Goal: Task Accomplishment & Management: Use online tool/utility

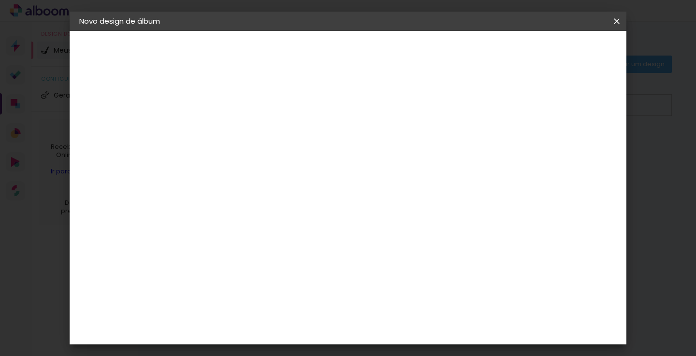
click at [240, 182] on input at bounding box center [262, 184] width 98 height 12
type input "LUI"
type paper-input "LUI"
click at [264, 218] on div "[PERSON_NAME]" at bounding box center [263, 219] width 64 height 8
click at [276, 215] on div "[PERSON_NAME]" at bounding box center [263, 219] width 64 height 8
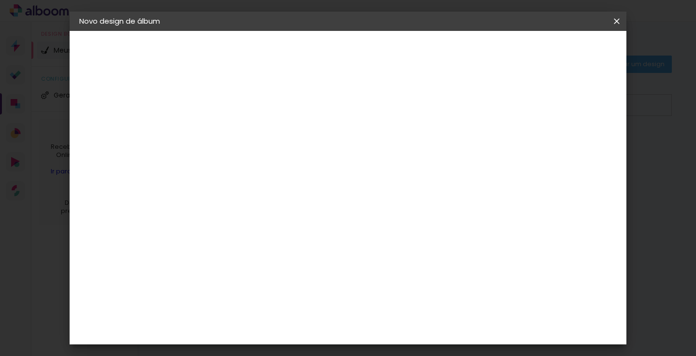
click at [398, 148] on paper-item "Tamanho Livre" at bounding box center [355, 146] width 86 height 21
click at [398, 144] on paper-item "Tamanho Livre" at bounding box center [355, 146] width 86 height 21
click at [238, 217] on div "[PERSON_NAME]" at bounding box center [263, 219] width 64 height 8
click at [0, 0] on slot "Tamanho Livre" at bounding box center [0, 0] width 0 height 0
click at [0, 0] on slot "Avançar" at bounding box center [0, 0] width 0 height 0
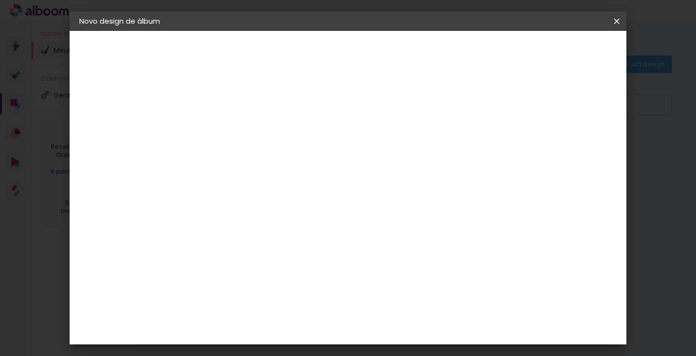
scroll to position [52, 0]
click at [329, 94] on span "30" at bounding box center [325, 99] width 16 height 14
click at [217, 204] on input "30" at bounding box center [206, 204] width 25 height 14
type input "3"
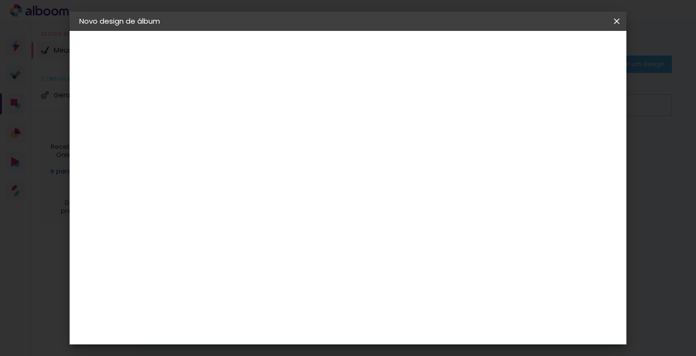
type input "25"
type paper-input "25"
click at [556, 49] on span "Iniciar design" at bounding box center [534, 51] width 44 height 7
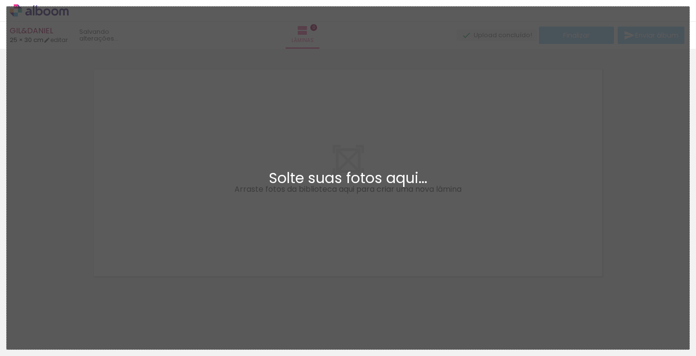
scroll to position [12, 0]
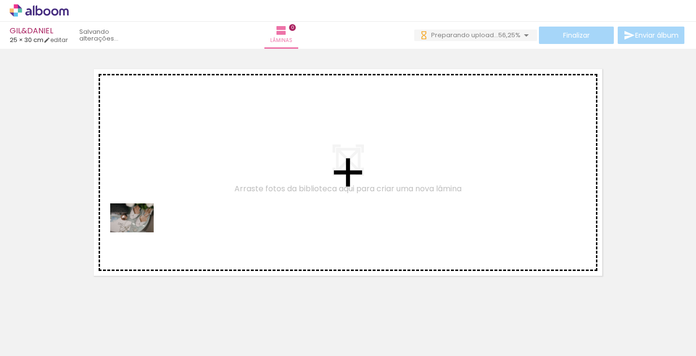
drag, startPoint x: 95, startPoint y: 328, endPoint x: 140, endPoint y: 232, distance: 105.5
click at [140, 232] on quentale-workspace at bounding box center [348, 178] width 696 height 356
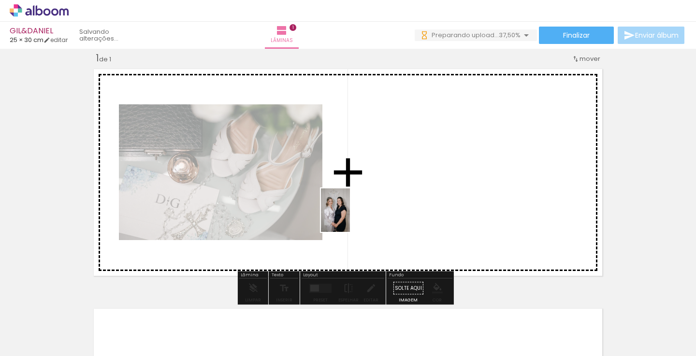
drag, startPoint x: 154, startPoint y: 330, endPoint x: 350, endPoint y: 217, distance: 226.2
click at [350, 217] on quentale-workspace at bounding box center [348, 178] width 696 height 356
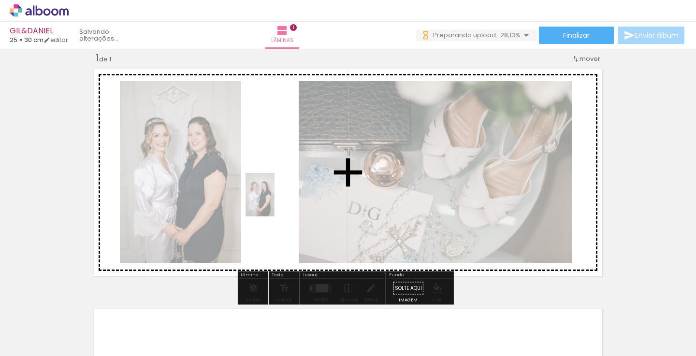
drag, startPoint x: 158, startPoint y: 327, endPoint x: 274, endPoint y: 202, distance: 170.6
click at [274, 202] on quentale-workspace at bounding box center [348, 178] width 696 height 356
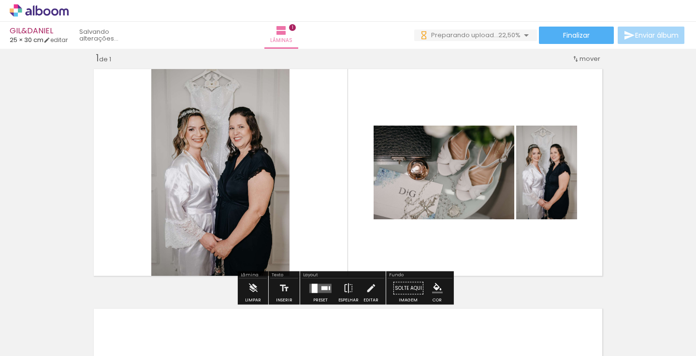
click at [314, 286] on div at bounding box center [315, 288] width 6 height 9
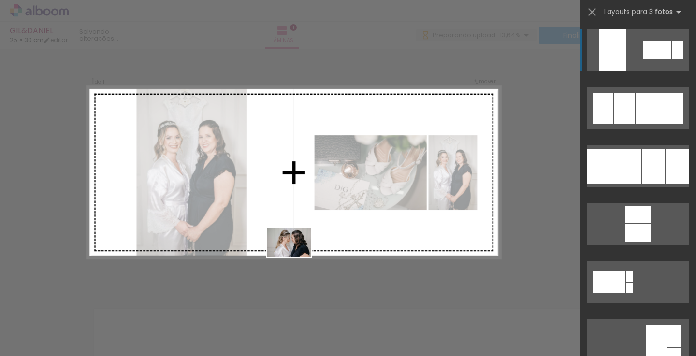
drag, startPoint x: 206, startPoint y: 335, endPoint x: 297, endPoint y: 258, distance: 118.9
click at [297, 258] on quentale-workspace at bounding box center [348, 178] width 696 height 356
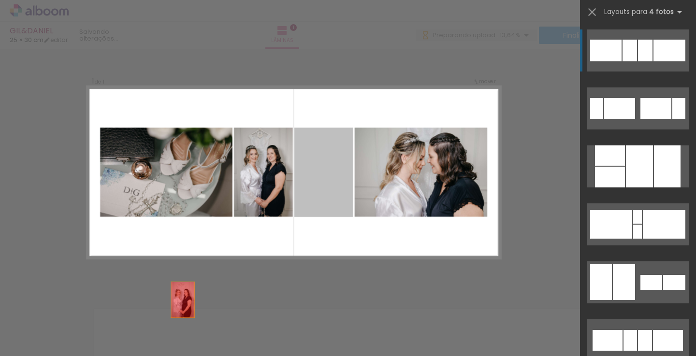
drag, startPoint x: 323, startPoint y: 177, endPoint x: 131, endPoint y: 351, distance: 259.3
click at [131, 351] on quentale-workspace at bounding box center [348, 178] width 696 height 356
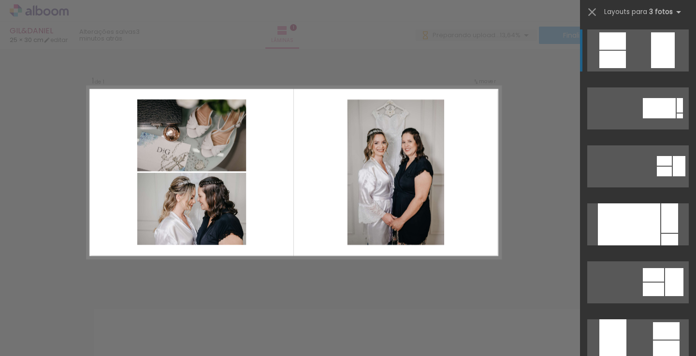
click at [543, 124] on div "Confirmar Cancelar" at bounding box center [348, 288] width 696 height 503
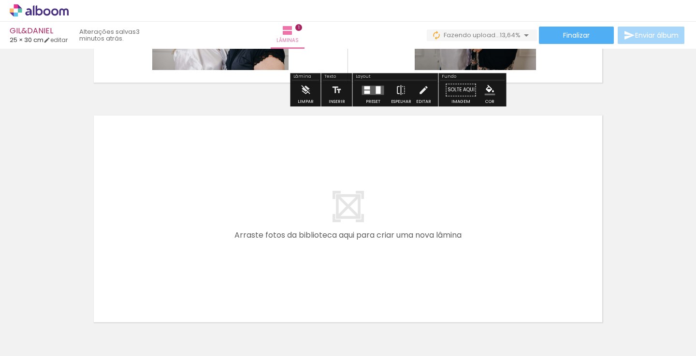
scroll to position [230, 0]
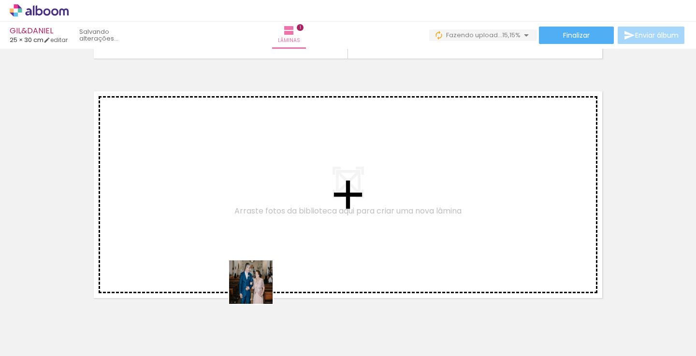
drag, startPoint x: 267, startPoint y: 326, endPoint x: 245, endPoint y: 251, distance: 78.5
click at [245, 251] on quentale-workspace at bounding box center [348, 178] width 696 height 356
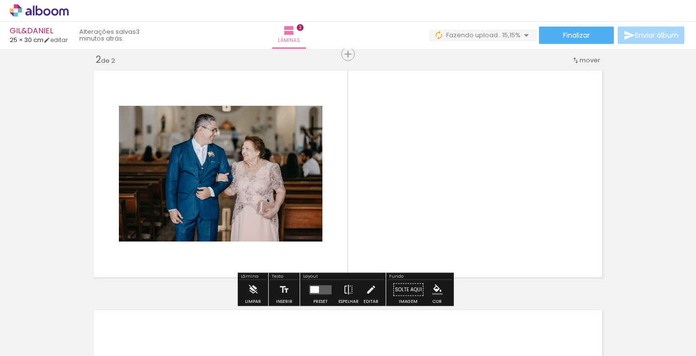
scroll to position [252, 0]
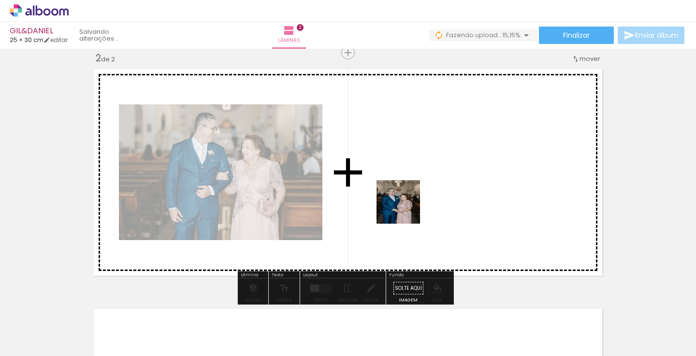
drag, startPoint x: 321, startPoint y: 325, endPoint x: 409, endPoint y: 208, distance: 146.7
click at [409, 208] on quentale-workspace at bounding box center [348, 178] width 696 height 356
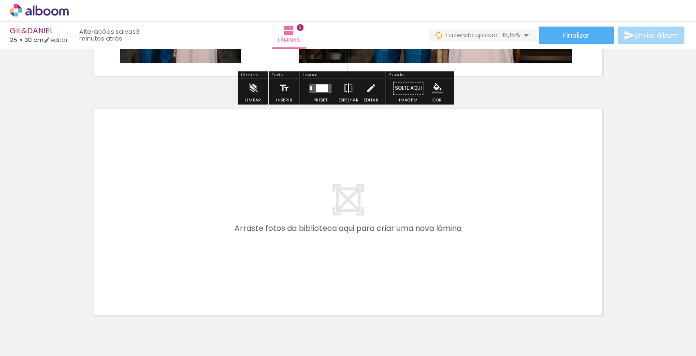
scroll to position [454, 0]
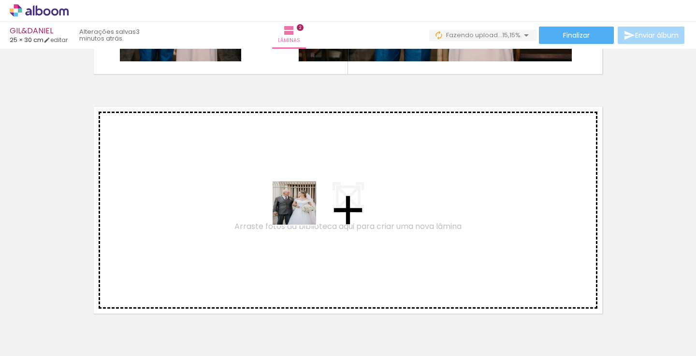
drag, startPoint x: 376, startPoint y: 330, endPoint x: 288, endPoint y: 205, distance: 152.7
click at [288, 205] on quentale-workspace at bounding box center [348, 178] width 696 height 356
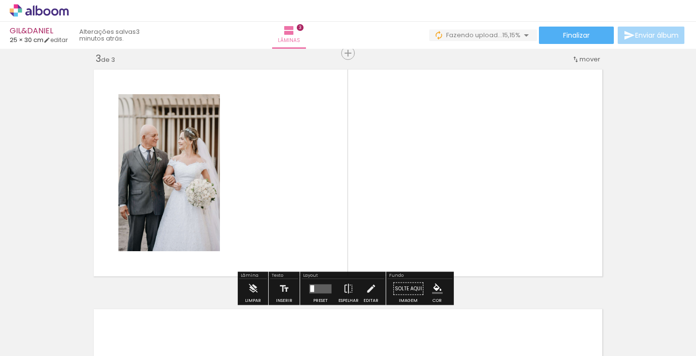
scroll to position [491, 0]
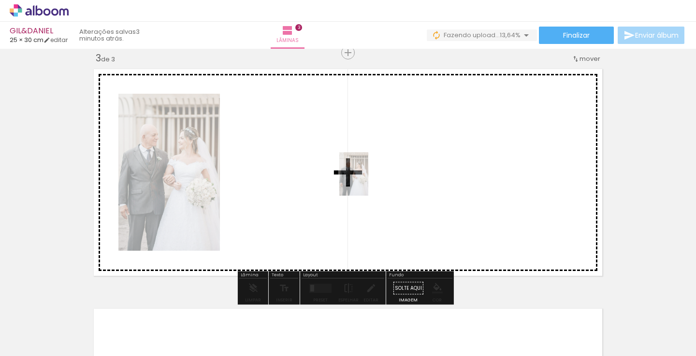
drag, startPoint x: 369, startPoint y: 323, endPoint x: 304, endPoint y: 181, distance: 156.4
click at [304, 181] on quentale-workspace at bounding box center [348, 178] width 696 height 356
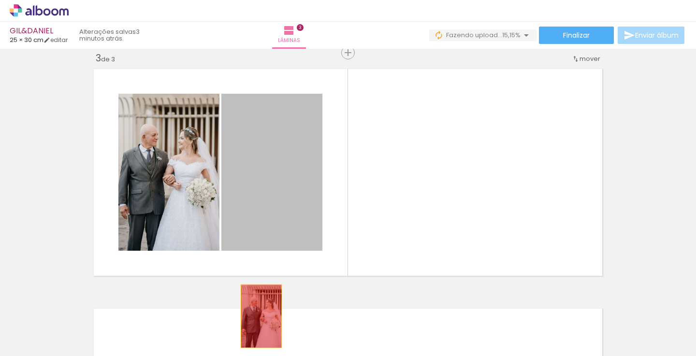
drag, startPoint x: 248, startPoint y: 152, endPoint x: 258, endPoint y: 318, distance: 166.0
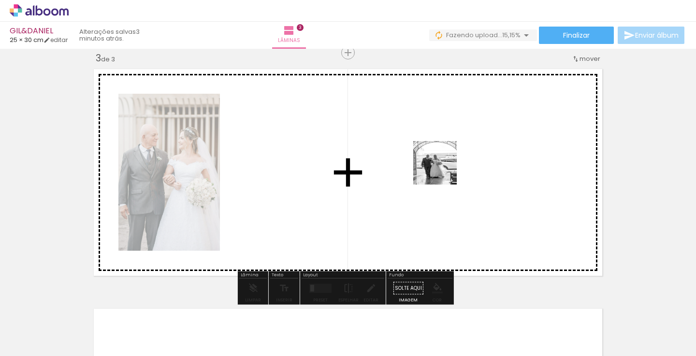
drag, startPoint x: 427, startPoint y: 327, endPoint x: 447, endPoint y: 157, distance: 171.3
click at [447, 157] on quentale-workspace at bounding box center [348, 178] width 696 height 356
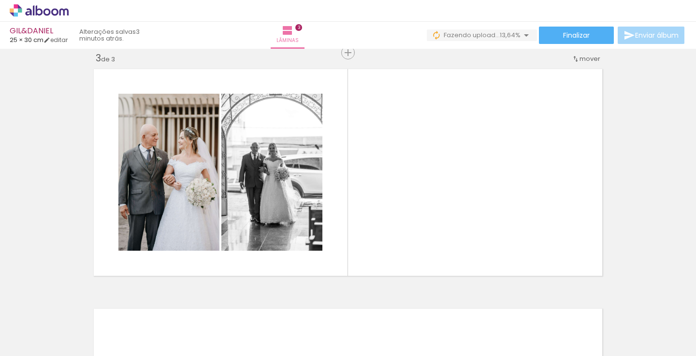
scroll to position [0, 0]
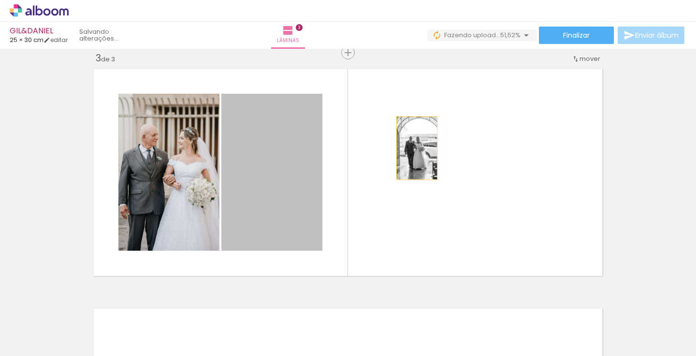
drag, startPoint x: 257, startPoint y: 159, endPoint x: 413, endPoint y: 148, distance: 157.0
click at [413, 148] on quentale-layouter at bounding box center [347, 173] width 517 height 216
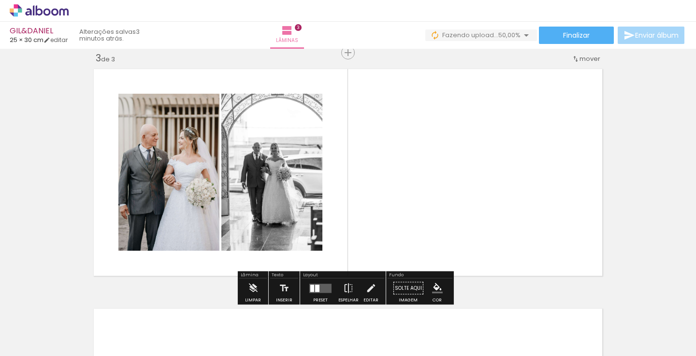
click at [316, 286] on div at bounding box center [317, 288] width 4 height 7
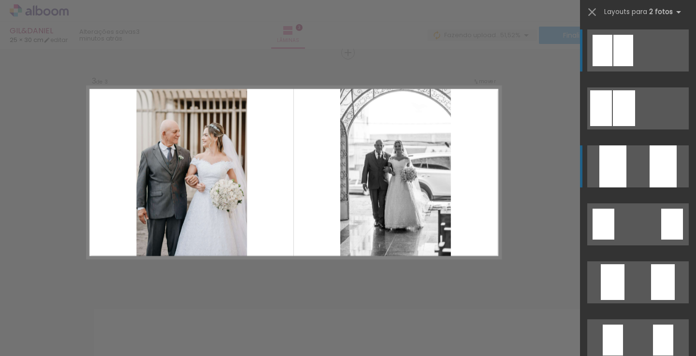
click at [642, 176] on quentale-layouter at bounding box center [637, 166] width 101 height 42
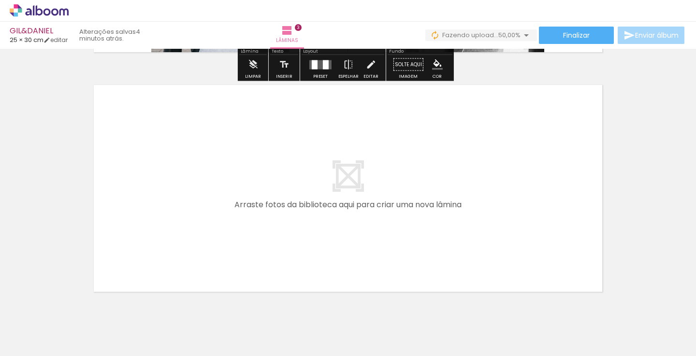
scroll to position [719, 0]
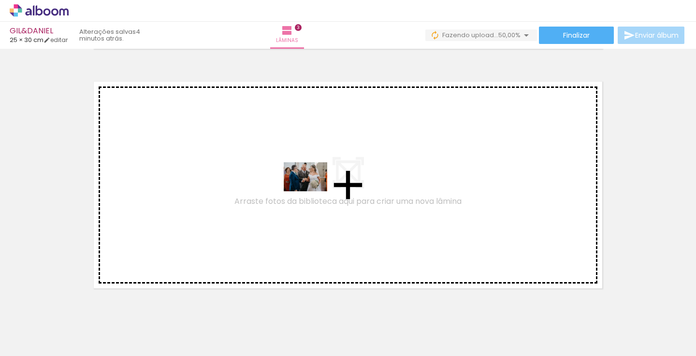
click at [312, 191] on quentale-workspace at bounding box center [348, 178] width 696 height 356
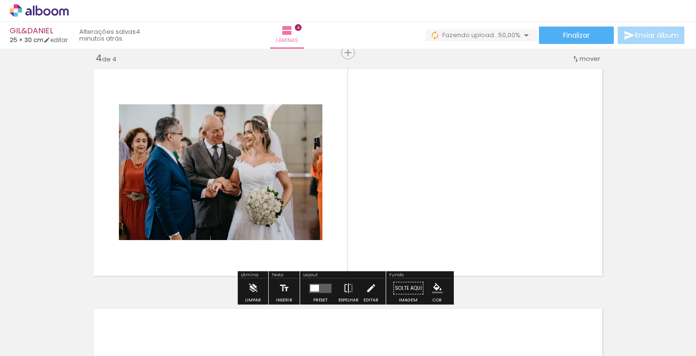
scroll to position [731, 0]
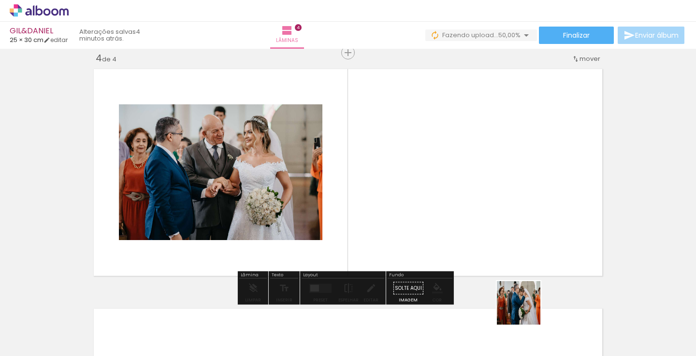
drag, startPoint x: 530, startPoint y: 318, endPoint x: 447, endPoint y: 192, distance: 150.7
click at [447, 192] on quentale-workspace at bounding box center [348, 178] width 696 height 356
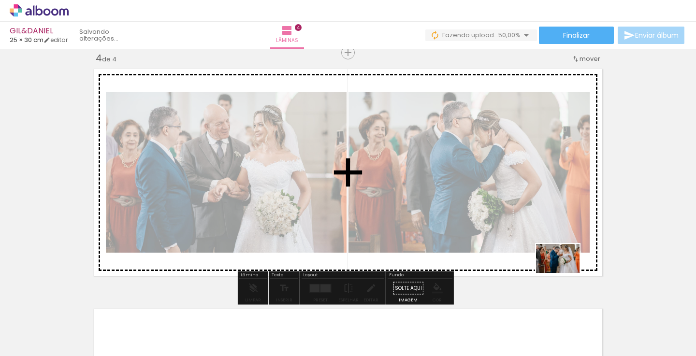
drag, startPoint x: 585, startPoint y: 323, endPoint x: 565, endPoint y: 273, distance: 54.2
click at [565, 273] on quentale-workspace at bounding box center [348, 178] width 696 height 356
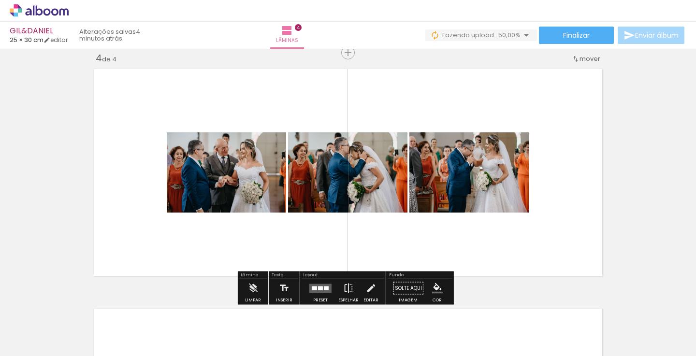
click at [318, 285] on quentale-layouter at bounding box center [320, 288] width 22 height 9
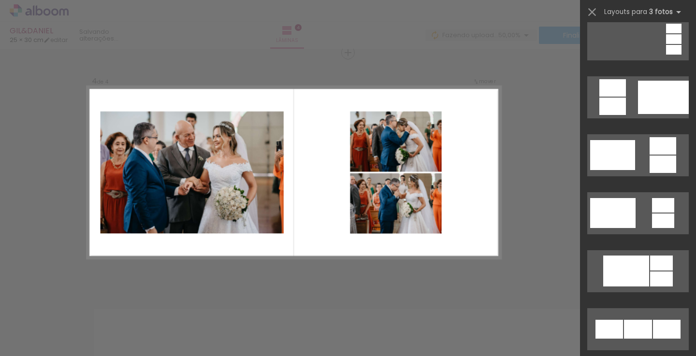
scroll to position [255, 0]
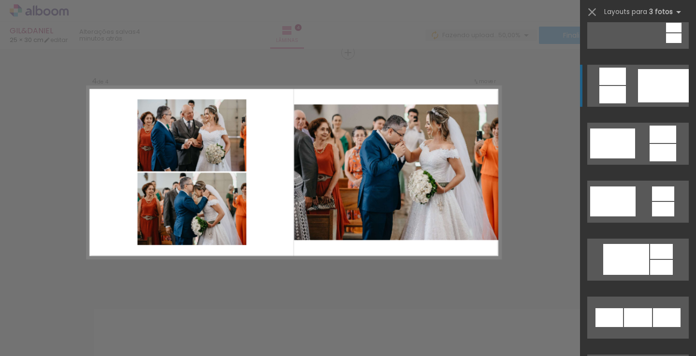
click at [647, 85] on div at bounding box center [663, 85] width 51 height 33
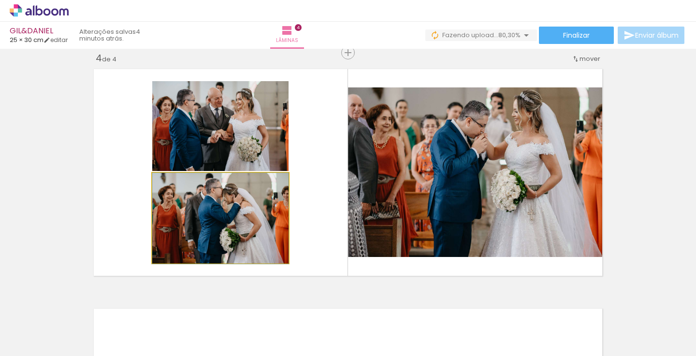
drag, startPoint x: 247, startPoint y: 219, endPoint x: 243, endPoint y: 225, distance: 7.2
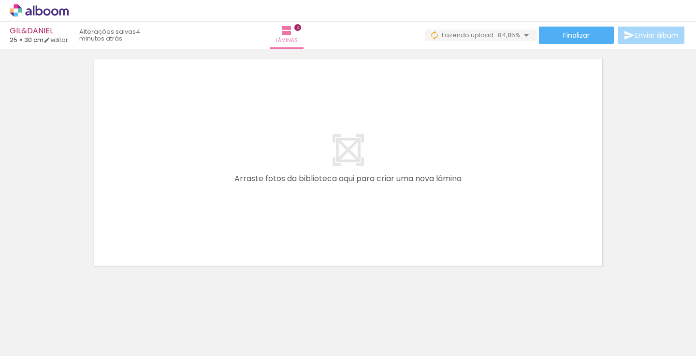
scroll to position [0, 293]
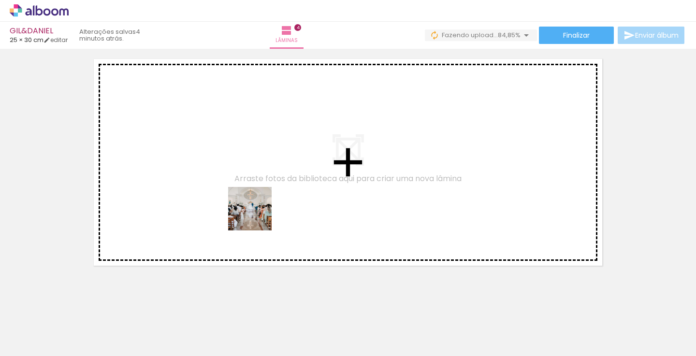
drag, startPoint x: 346, startPoint y: 321, endPoint x: 242, endPoint y: 206, distance: 155.6
click at [242, 206] on quentale-workspace at bounding box center [348, 178] width 696 height 356
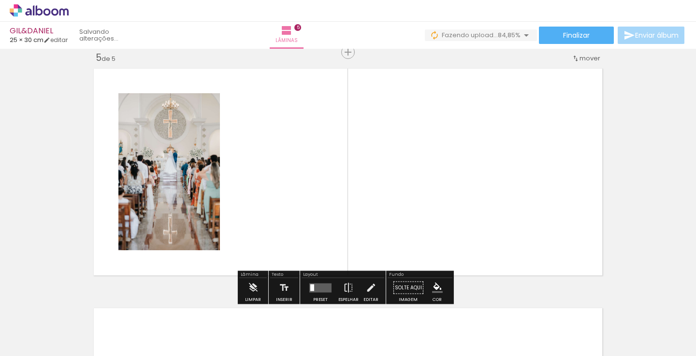
scroll to position [971, 0]
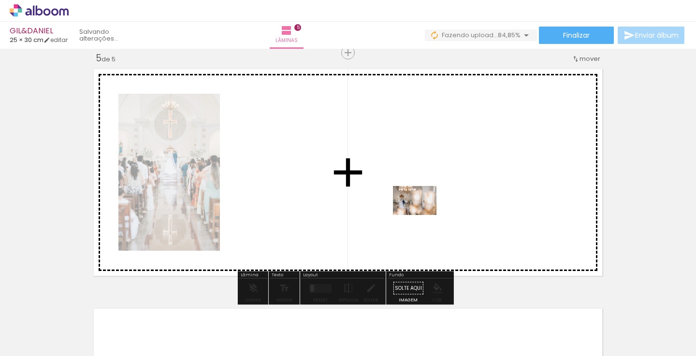
drag, startPoint x: 408, startPoint y: 330, endPoint x: 443, endPoint y: 212, distance: 122.3
click at [443, 212] on quentale-workspace at bounding box center [348, 178] width 696 height 356
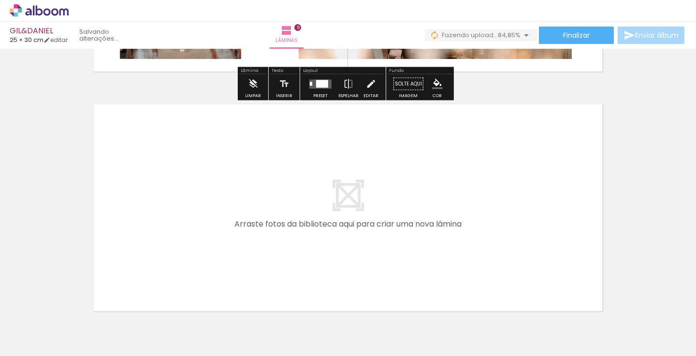
scroll to position [1202, 0]
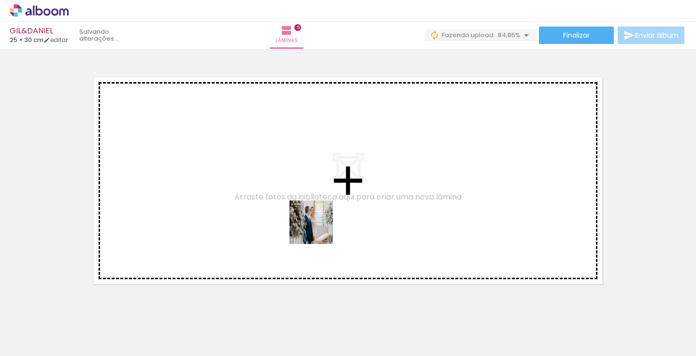
drag, startPoint x: 447, startPoint y: 314, endPoint x: 313, endPoint y: 225, distance: 160.8
click at [313, 225] on quentale-workspace at bounding box center [348, 178] width 696 height 356
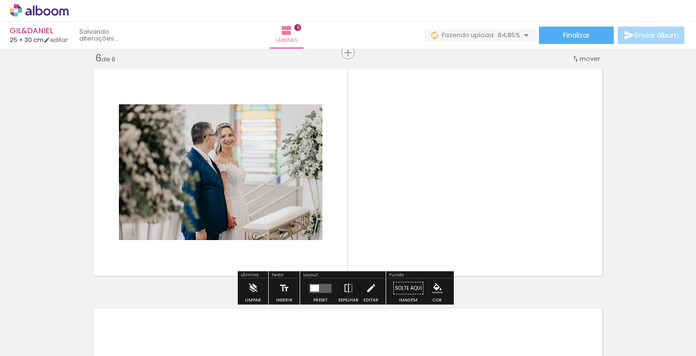
scroll to position [1211, 0]
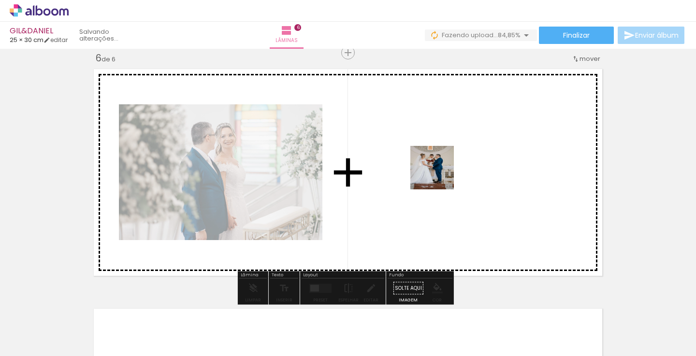
drag, startPoint x: 514, startPoint y: 329, endPoint x: 435, endPoint y: 171, distance: 176.8
click at [435, 171] on quentale-workspace at bounding box center [348, 178] width 696 height 356
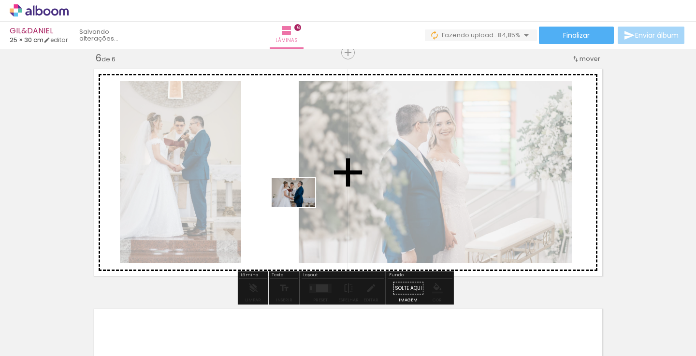
drag, startPoint x: 554, startPoint y: 323, endPoint x: 286, endPoint y: 214, distance: 289.6
click at [286, 214] on quentale-workspace at bounding box center [348, 178] width 696 height 356
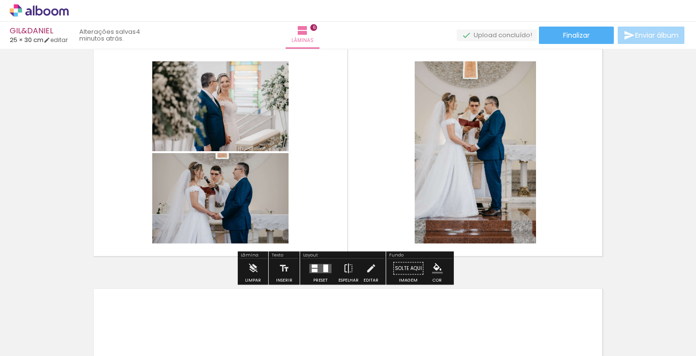
scroll to position [1238, 0]
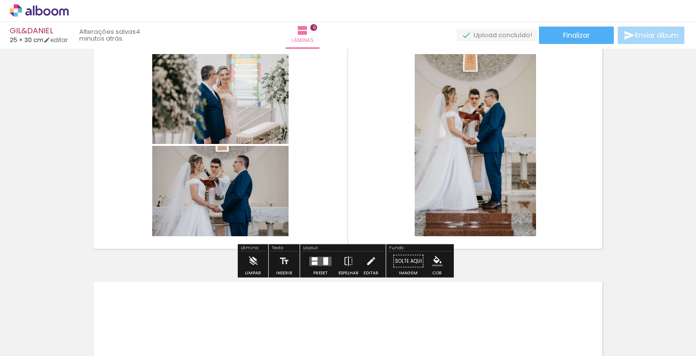
click at [314, 261] on quentale-layouter at bounding box center [320, 261] width 22 height 9
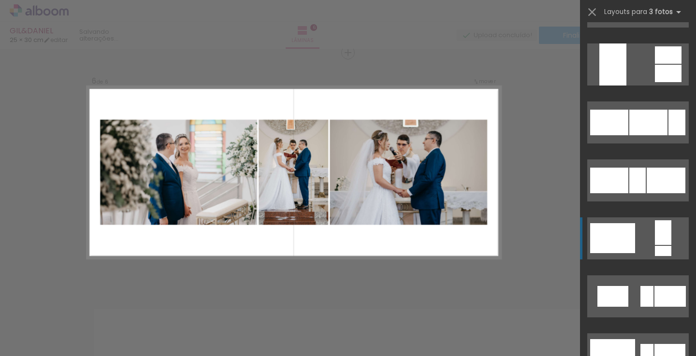
scroll to position [851, 0]
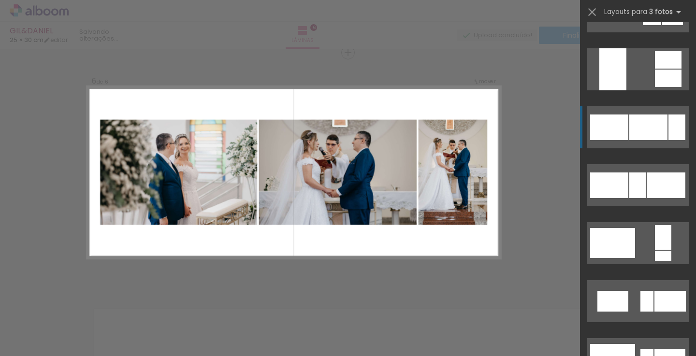
click at [637, 130] on div at bounding box center [648, 128] width 38 height 26
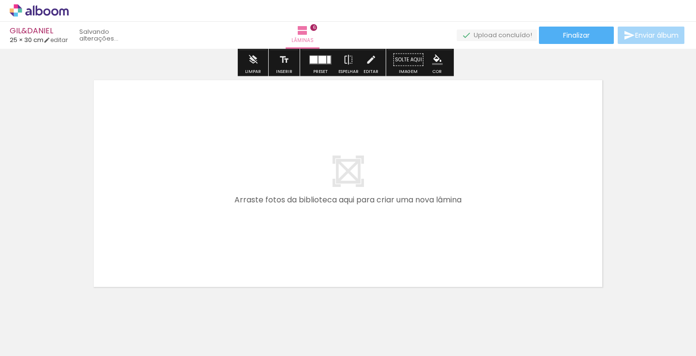
scroll to position [0, 634]
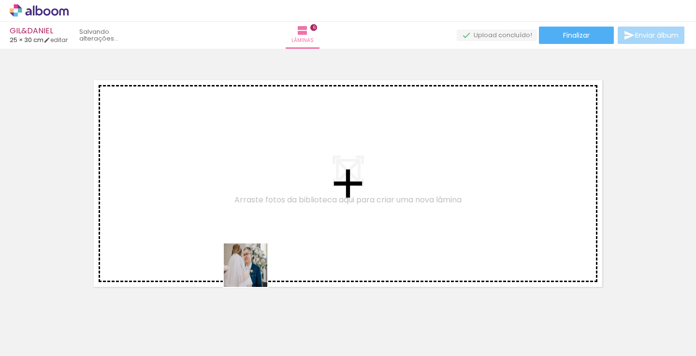
drag, startPoint x: 278, startPoint y: 329, endPoint x: 248, endPoint y: 267, distance: 68.5
click at [248, 267] on quentale-workspace at bounding box center [348, 178] width 696 height 356
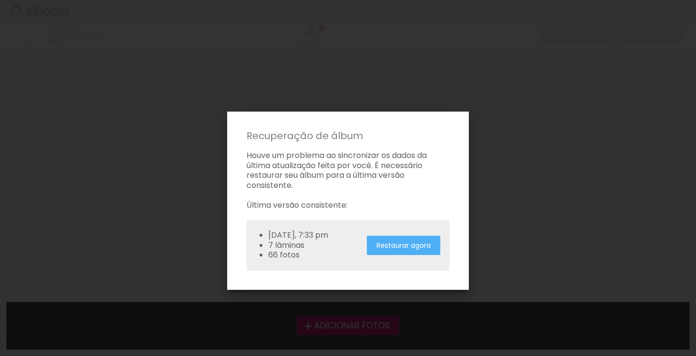
click at [403, 256] on paper-button "Restaurar agora" at bounding box center [403, 246] width 73 height 20
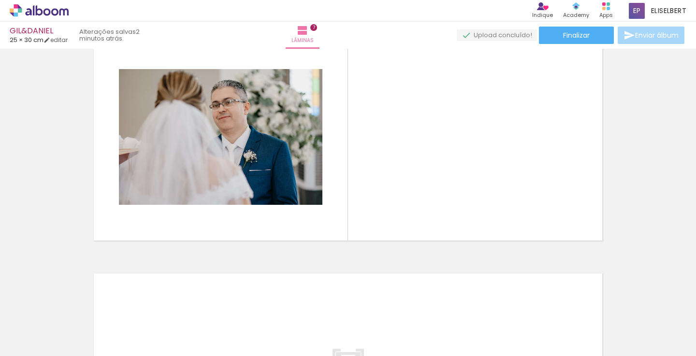
scroll to position [0, 611]
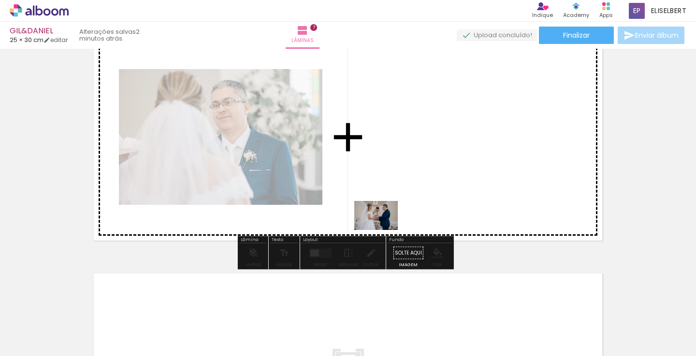
drag, startPoint x: 357, startPoint y: 334, endPoint x: 384, endPoint y: 229, distance: 108.3
click at [384, 229] on quentale-workspace at bounding box center [348, 178] width 696 height 356
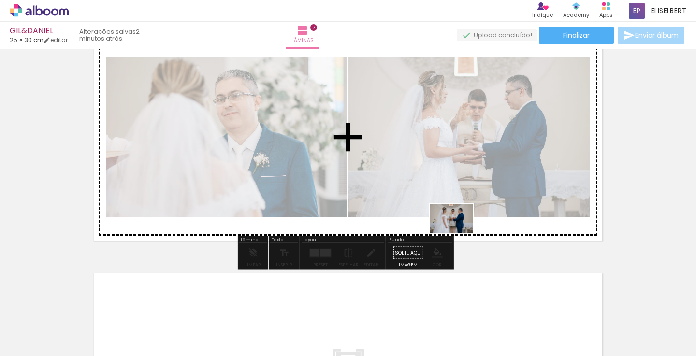
drag, startPoint x: 415, startPoint y: 324, endPoint x: 459, endPoint y: 234, distance: 99.8
click at [459, 234] on quentale-workspace at bounding box center [348, 178] width 696 height 356
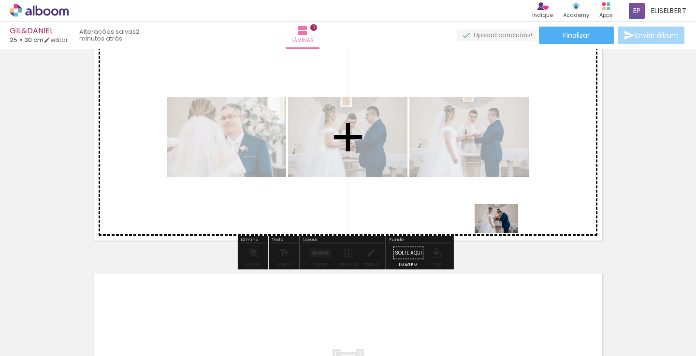
drag, startPoint x: 463, startPoint y: 322, endPoint x: 504, endPoint y: 232, distance: 98.8
click at [504, 232] on quentale-workspace at bounding box center [348, 178] width 696 height 356
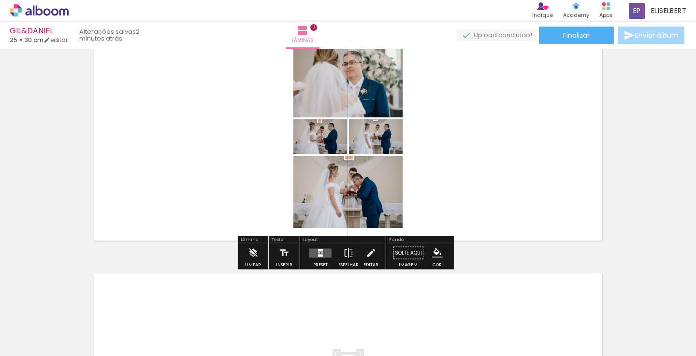
click at [318, 257] on quentale-layouter at bounding box center [320, 252] width 22 height 9
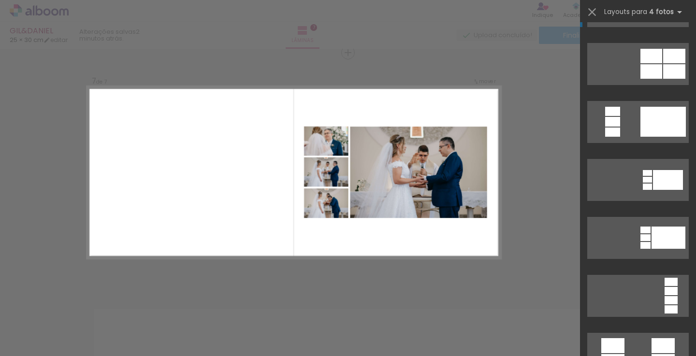
scroll to position [160, 0]
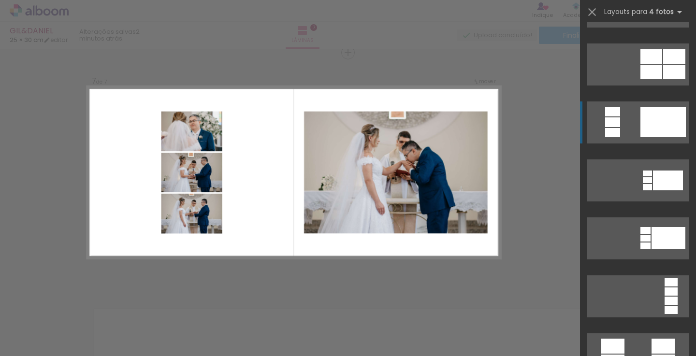
click at [651, 128] on div at bounding box center [662, 122] width 45 height 30
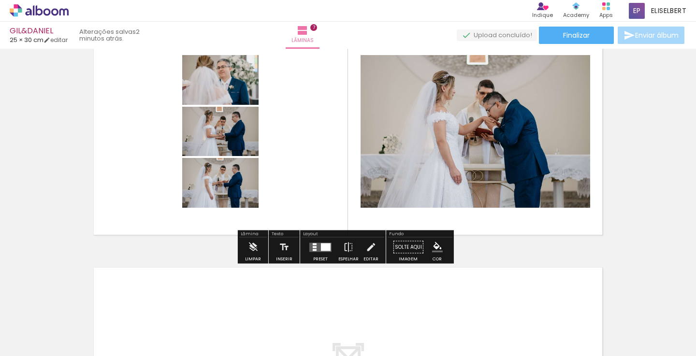
scroll to position [1492, 0]
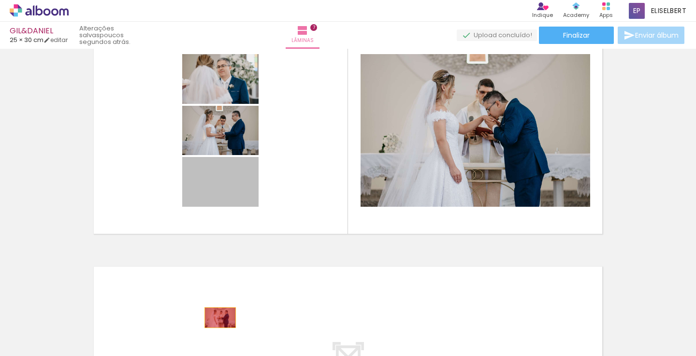
drag, startPoint x: 229, startPoint y: 196, endPoint x: 216, endPoint y: 324, distance: 128.7
click at [216, 325] on quentale-workspace at bounding box center [348, 178] width 696 height 356
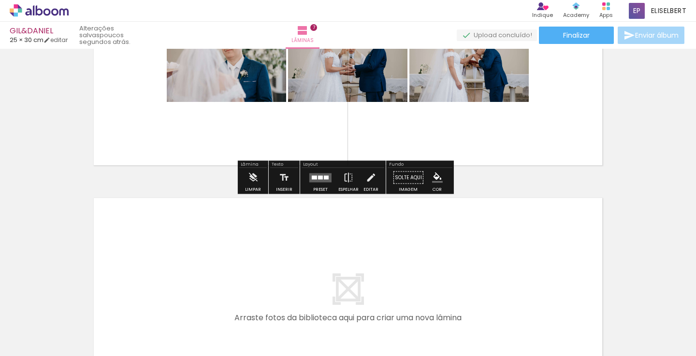
scroll to position [1567, 0]
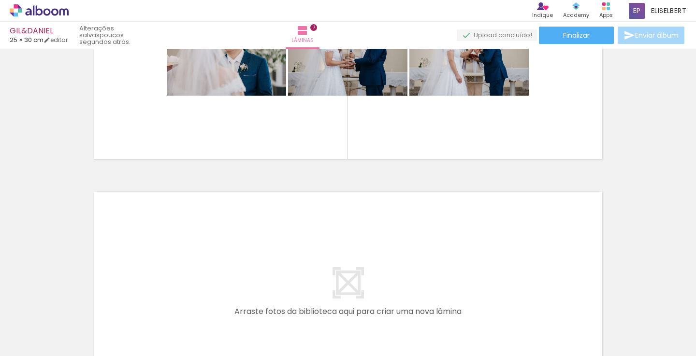
click at [417, 325] on div at bounding box center [406, 324] width 48 height 32
drag, startPoint x: 417, startPoint y: 325, endPoint x: 298, endPoint y: 302, distance: 120.6
click at [0, 0] on slot at bounding box center [0, 0] width 0 height 0
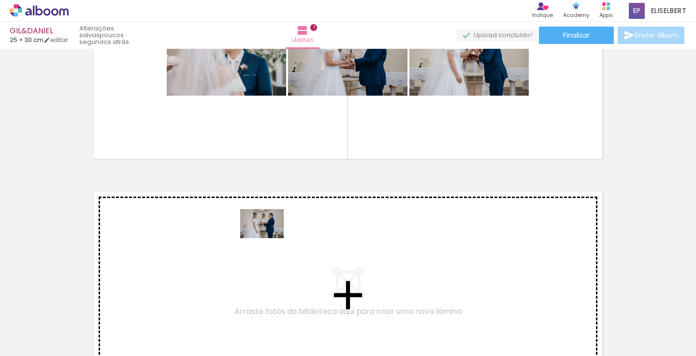
drag, startPoint x: 404, startPoint y: 327, endPoint x: 269, endPoint y: 238, distance: 161.6
click at [269, 238] on quentale-workspace at bounding box center [348, 178] width 696 height 356
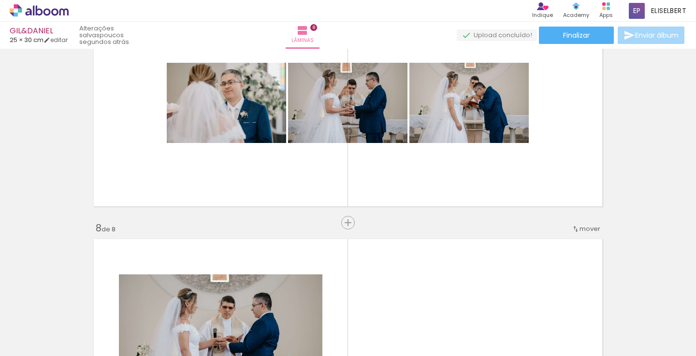
scroll to position [1516, 0]
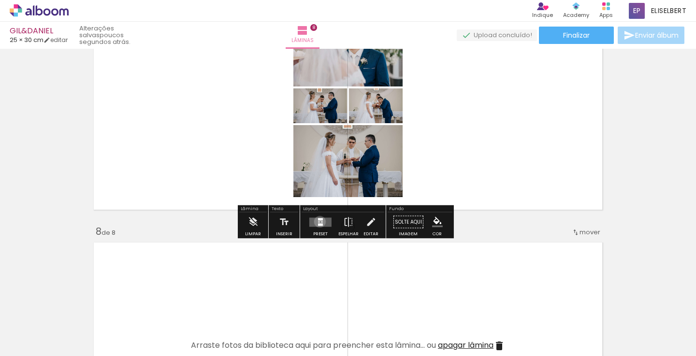
click at [318, 221] on quentale-layouter at bounding box center [320, 221] width 22 height 9
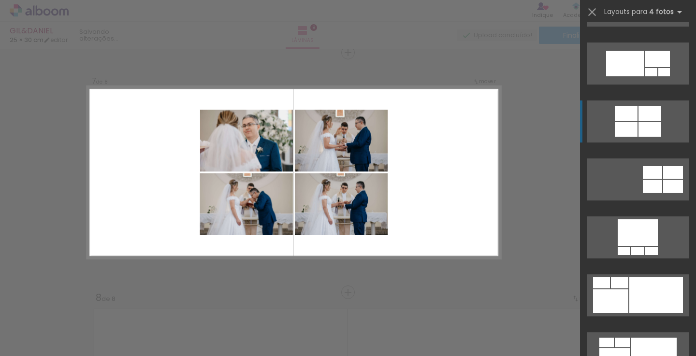
scroll to position [626, 0]
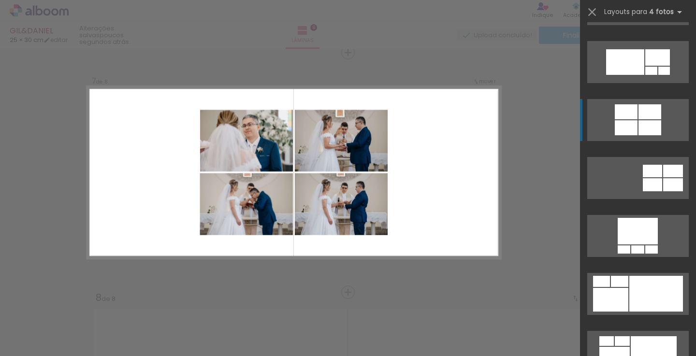
click at [638, 125] on div at bounding box center [649, 127] width 23 height 15
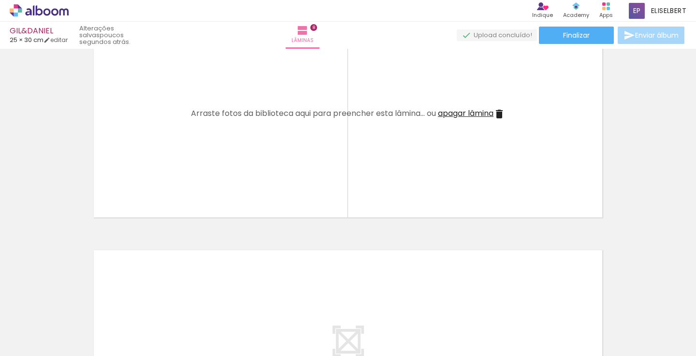
scroll to position [1751, 0]
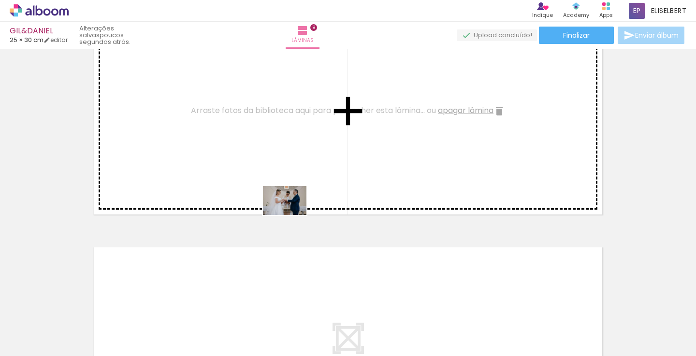
drag, startPoint x: 575, startPoint y: 320, endPoint x: 290, endPoint y: 189, distance: 313.3
click at [289, 189] on quentale-workspace at bounding box center [348, 178] width 696 height 356
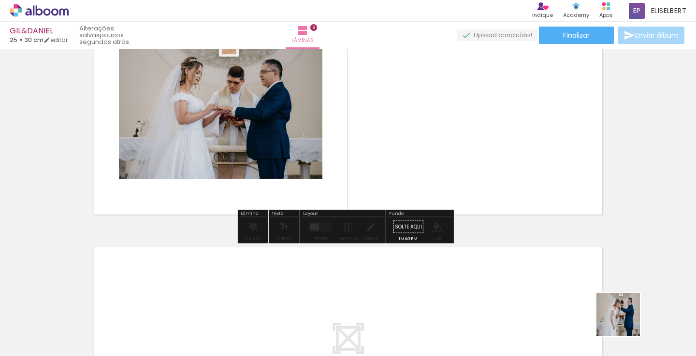
drag, startPoint x: 625, startPoint y: 322, endPoint x: 503, endPoint y: 175, distance: 191.1
click at [503, 175] on quentale-workspace at bounding box center [348, 178] width 696 height 356
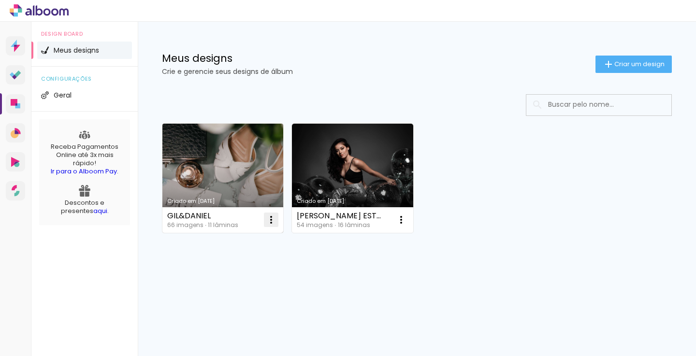
click at [273, 220] on iron-icon at bounding box center [271, 220] width 12 height 12
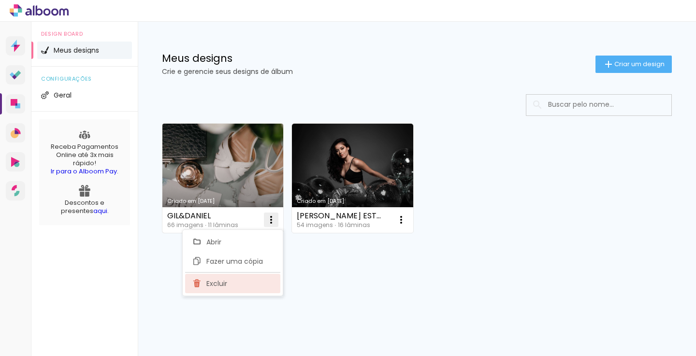
click at [236, 286] on paper-item "Excluir" at bounding box center [232, 283] width 95 height 19
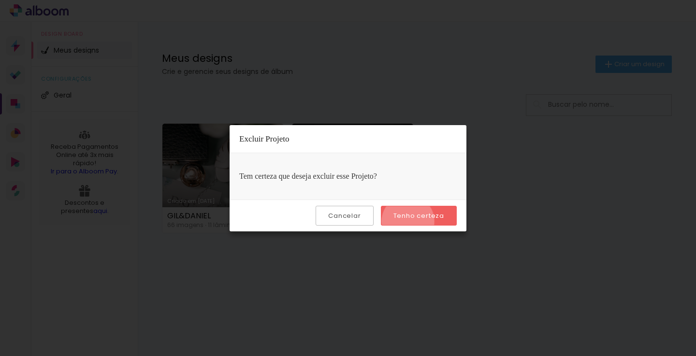
click at [410, 221] on paper-button "Tenho certeza" at bounding box center [419, 216] width 76 height 20
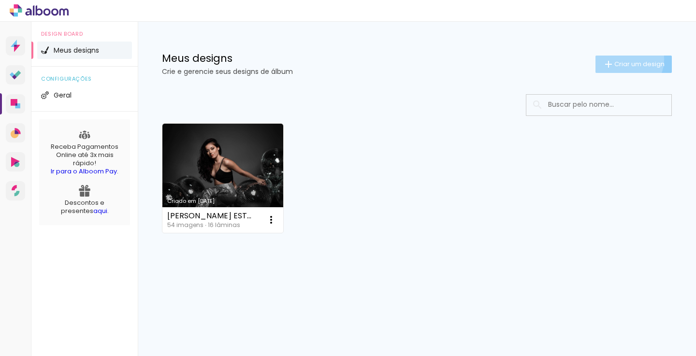
click at [621, 59] on paper-button "Criar um design" at bounding box center [633, 64] width 76 height 17
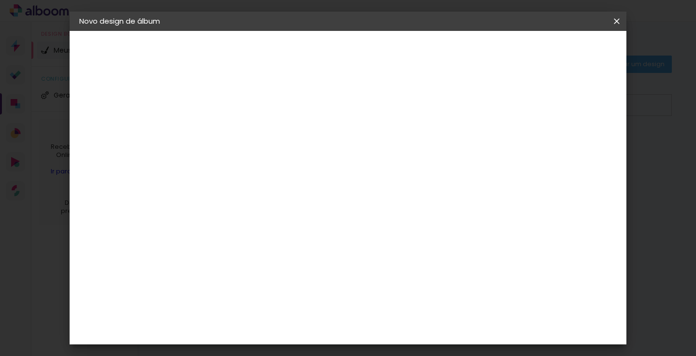
click at [237, 131] on input at bounding box center [237, 129] width 0 height 15
type input "g"
type input "GIL&DANIEL"
type paper-input "GIL&DANIEL"
click at [336, 45] on paper-button "Avançar" at bounding box center [312, 51] width 47 height 16
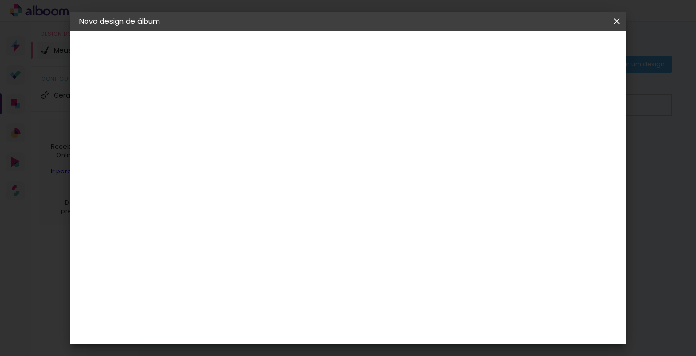
click at [289, 187] on input at bounding box center [262, 184] width 98 height 12
type input "LUI"
type paper-input "LUI"
click at [275, 219] on div "[PERSON_NAME]" at bounding box center [263, 219] width 64 height 8
click at [0, 0] on slot "Avançar" at bounding box center [0, 0] width 0 height 0
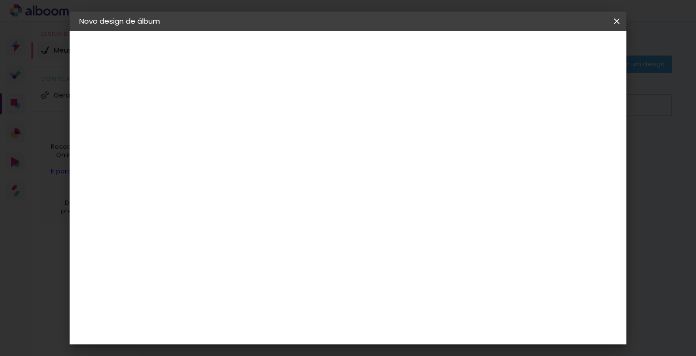
click at [275, 161] on input "text" at bounding box center [256, 168] width 38 height 15
click at [290, 199] on div "Escolha o tamanho" at bounding box center [262, 220] width 56 height 45
click at [275, 161] on input "text" at bounding box center [256, 168] width 38 height 15
click at [373, 173] on paper-item "Slim Book" at bounding box center [410, 179] width 193 height 19
type input "Slim Book"
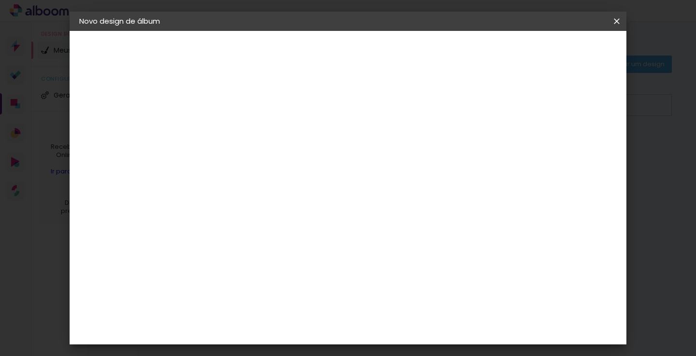
scroll to position [238, 0]
click at [303, 306] on span "30 x 60" at bounding box center [280, 316] width 45 height 20
click at [303, 286] on span "25 x 50" at bounding box center [280, 296] width 45 height 20
click at [303, 190] on span "25 x 60" at bounding box center [280, 200] width 45 height 20
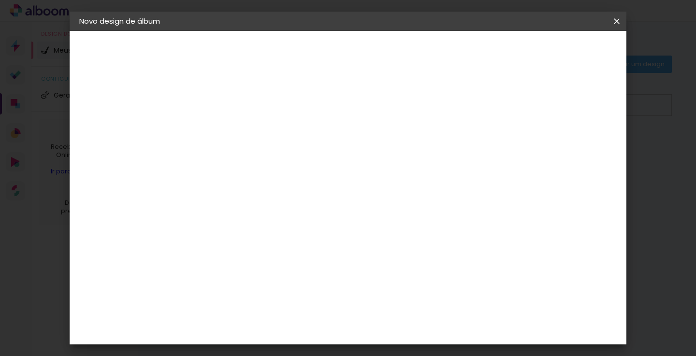
scroll to position [131, 0]
click at [395, 44] on paper-button "Avançar" at bounding box center [370, 51] width 47 height 16
click at [502, 103] on div at bounding box center [497, 104] width 9 height 9
type paper-checkbox "on"
click at [556, 50] on span "Iniciar design" at bounding box center [534, 51] width 44 height 7
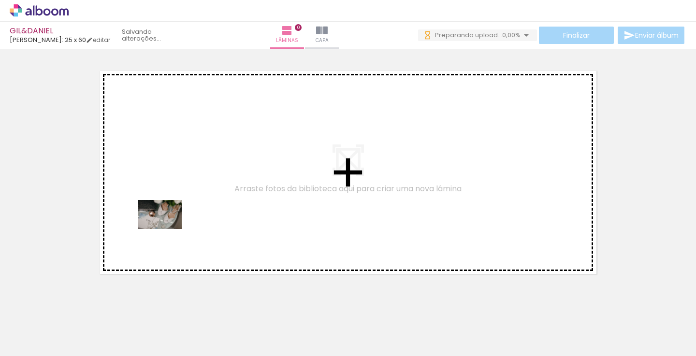
drag, startPoint x: 101, startPoint y: 325, endPoint x: 167, endPoint y: 229, distance: 116.5
click at [167, 229] on quentale-workspace at bounding box center [348, 178] width 696 height 356
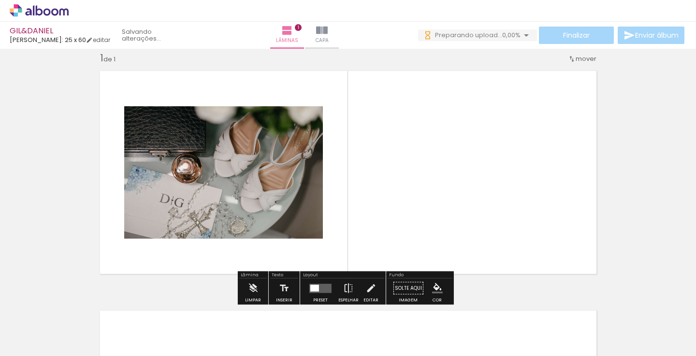
scroll to position [12, 0]
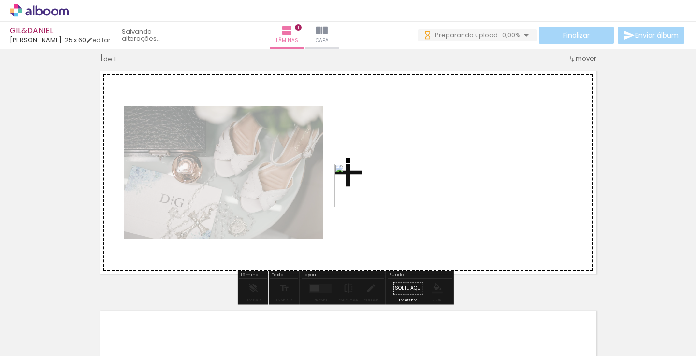
drag, startPoint x: 161, startPoint y: 317, endPoint x: 364, endPoint y: 191, distance: 238.0
click at [364, 193] on quentale-workspace at bounding box center [348, 178] width 696 height 356
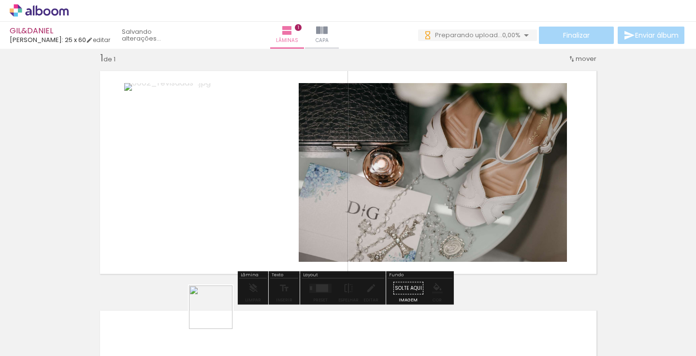
click at [259, 235] on quentale-workspace at bounding box center [348, 178] width 696 height 356
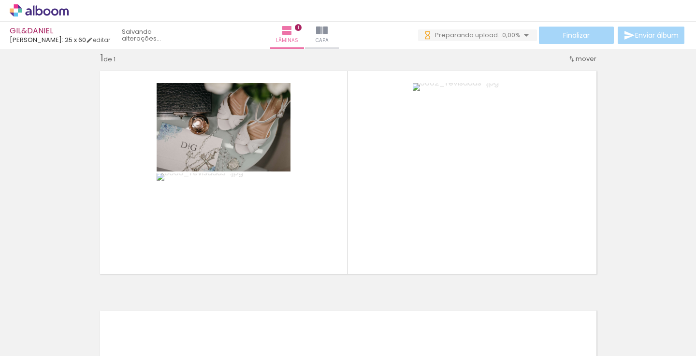
scroll to position [0, 0]
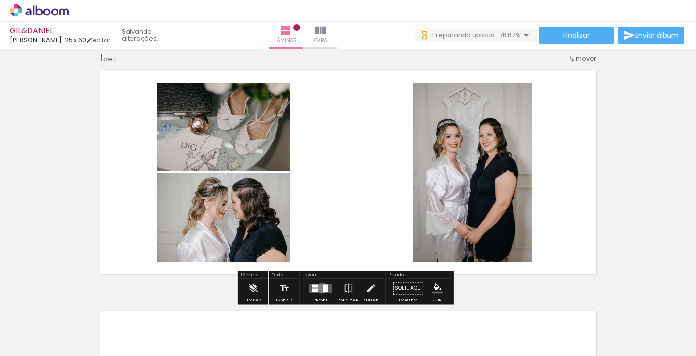
click at [320, 288] on quentale-layouter at bounding box center [320, 288] width 22 height 9
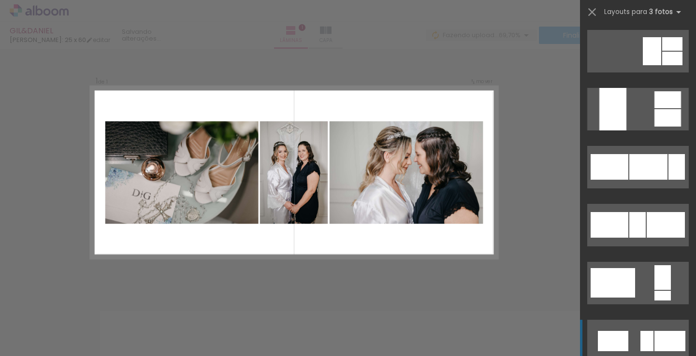
scroll to position [861, 0]
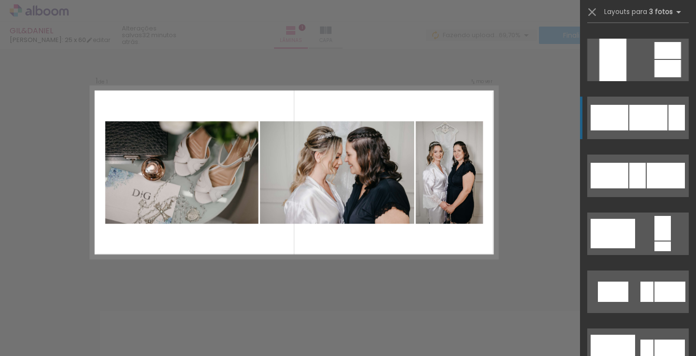
click at [635, 108] on div at bounding box center [648, 118] width 38 height 26
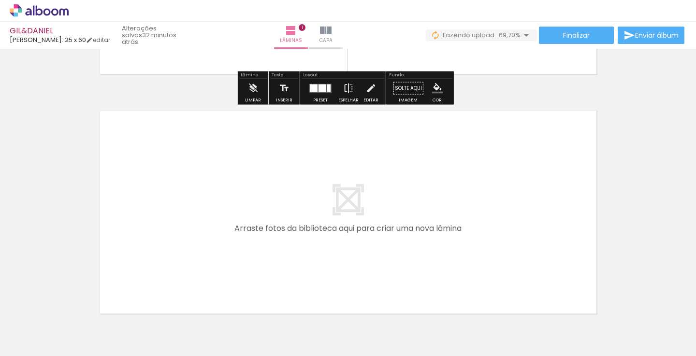
scroll to position [226, 0]
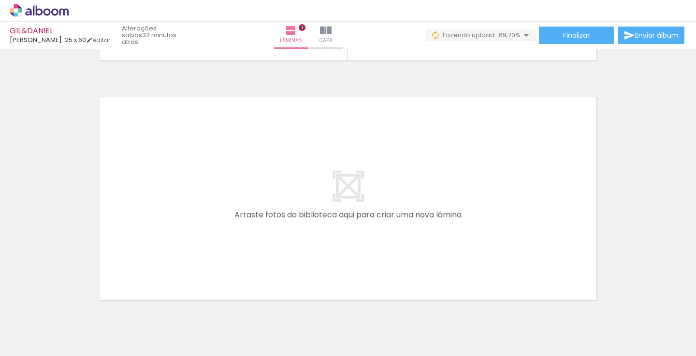
click at [238, 227] on quentale-workspace at bounding box center [348, 178] width 696 height 356
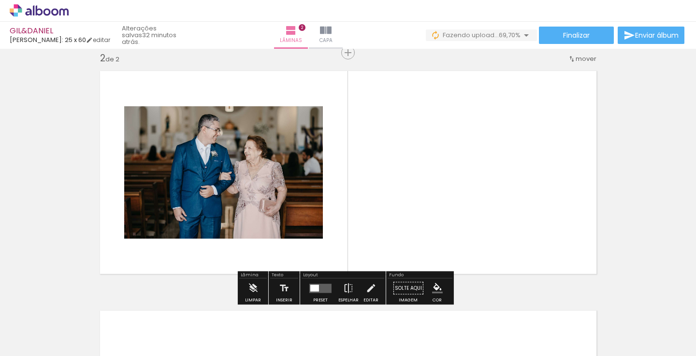
scroll to position [252, 0]
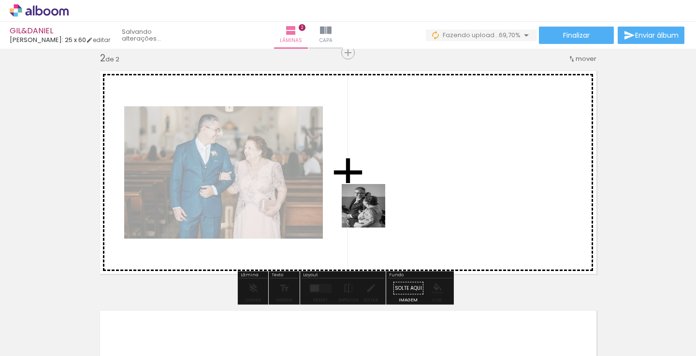
drag, startPoint x: 326, startPoint y: 330, endPoint x: 372, endPoint y: 213, distance: 125.0
click at [371, 213] on quentale-workspace at bounding box center [348, 178] width 696 height 356
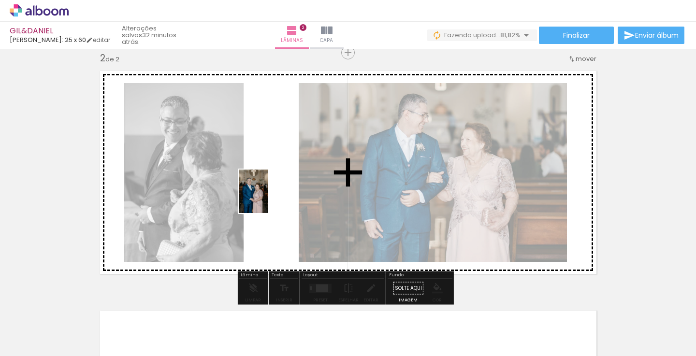
drag, startPoint x: 371, startPoint y: 326, endPoint x: 268, endPoint y: 198, distance: 164.3
click at [268, 198] on quentale-workspace at bounding box center [348, 178] width 696 height 356
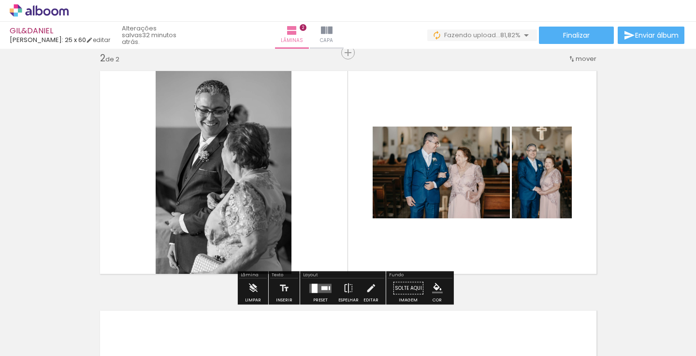
click at [316, 286] on quentale-layouter at bounding box center [320, 288] width 22 height 9
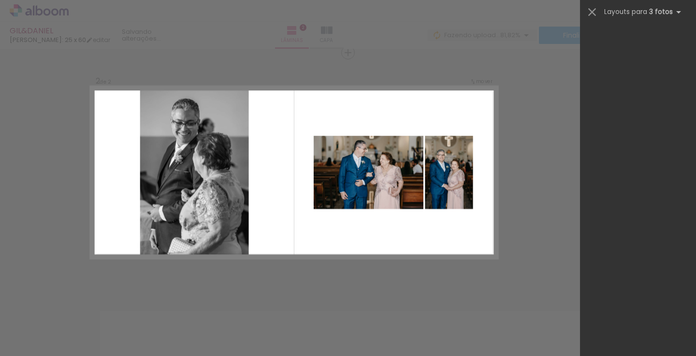
scroll to position [0, 0]
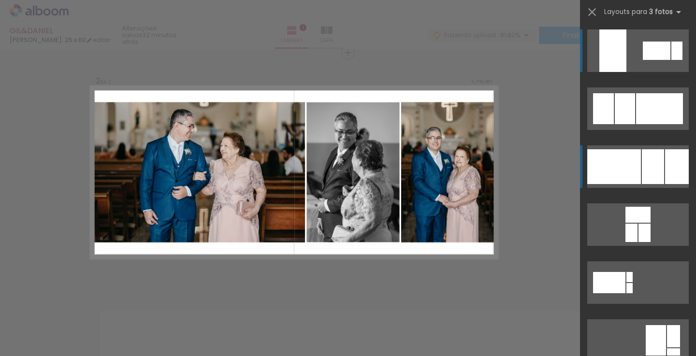
click at [628, 171] on div at bounding box center [614, 166] width 54 height 35
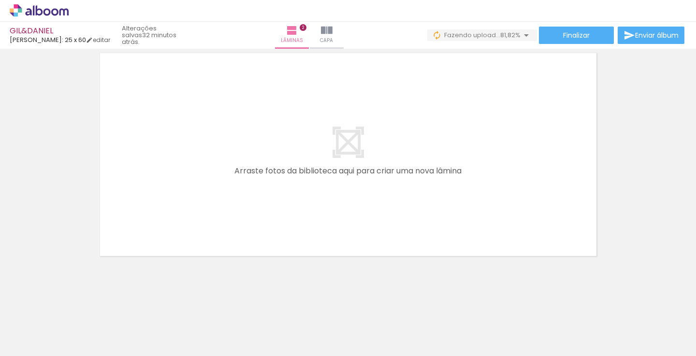
scroll to position [510, 0]
drag, startPoint x: 478, startPoint y: 329, endPoint x: 307, endPoint y: 214, distance: 206.8
click at [307, 214] on quentale-workspace at bounding box center [348, 178] width 696 height 356
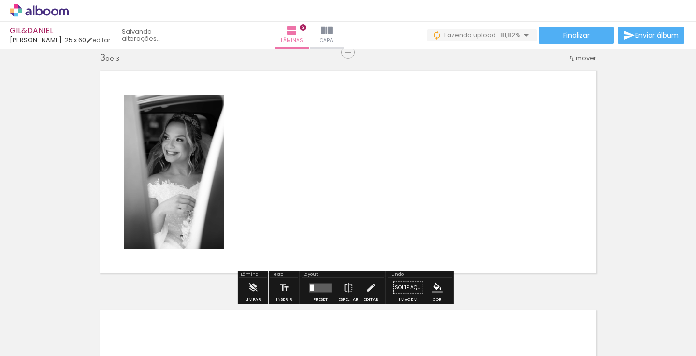
scroll to position [491, 0]
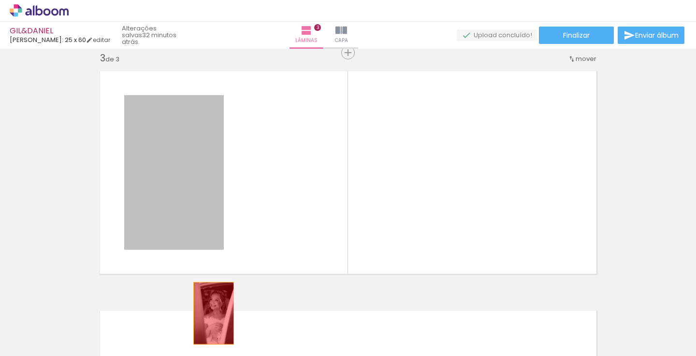
drag, startPoint x: 179, startPoint y: 143, endPoint x: 211, endPoint y: 333, distance: 193.1
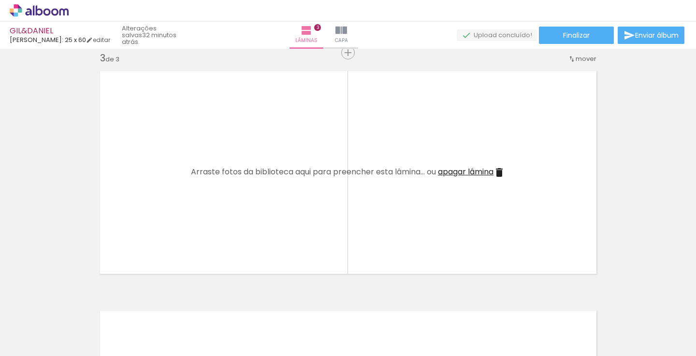
drag, startPoint x: 430, startPoint y: 326, endPoint x: 238, endPoint y: 220, distance: 219.3
click at [238, 220] on quentale-workspace at bounding box center [348, 178] width 696 height 356
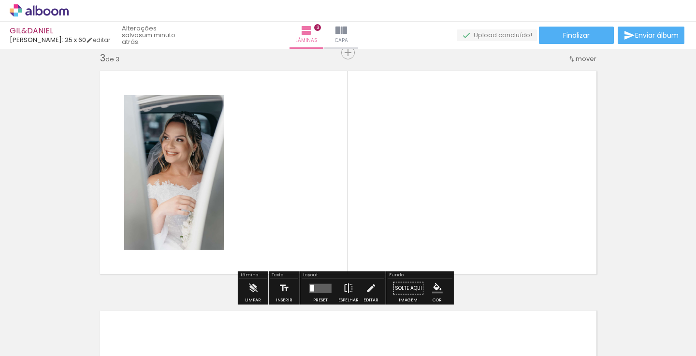
scroll to position [0, 137]
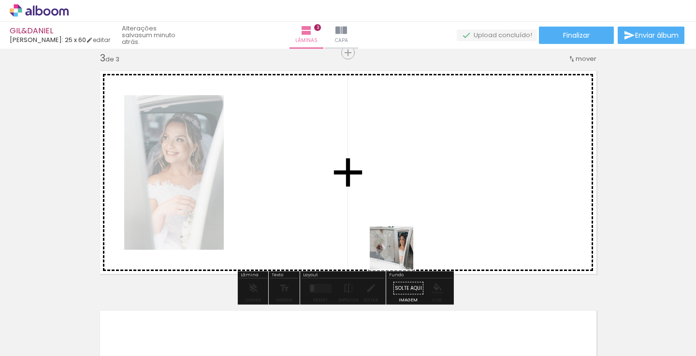
drag, startPoint x: 387, startPoint y: 327, endPoint x: 422, endPoint y: 215, distance: 117.4
click at [422, 215] on quentale-workspace at bounding box center [348, 178] width 696 height 356
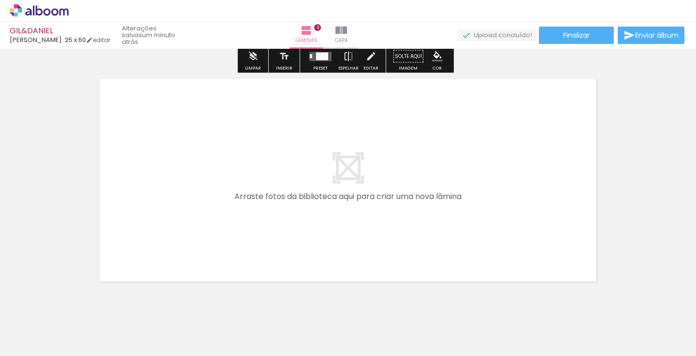
scroll to position [733, 0]
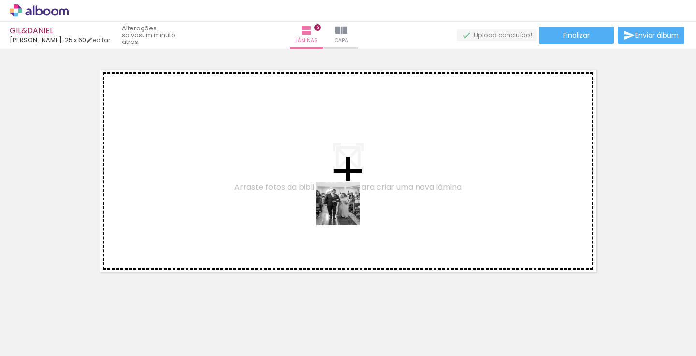
drag, startPoint x: 453, startPoint y: 317, endPoint x: 261, endPoint y: 185, distance: 233.5
click at [261, 184] on quentale-workspace at bounding box center [348, 178] width 696 height 356
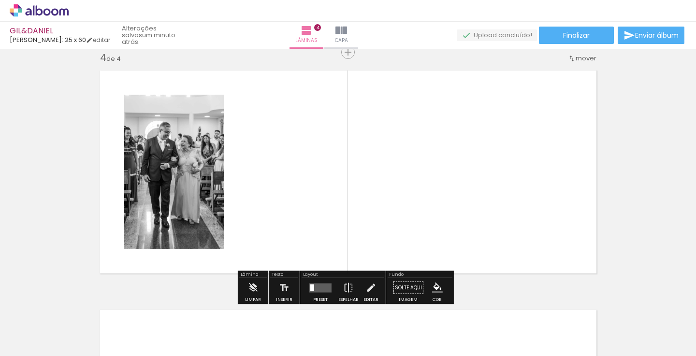
scroll to position [731, 0]
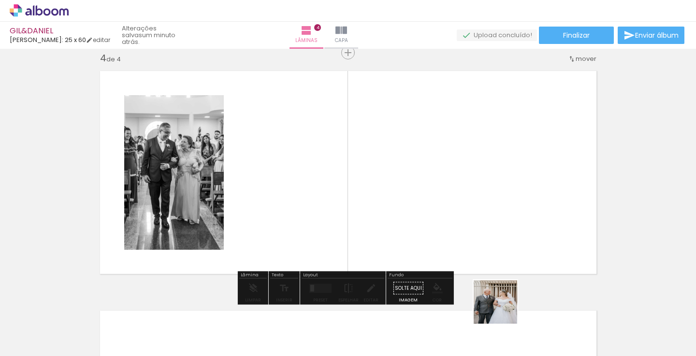
drag, startPoint x: 509, startPoint y: 331, endPoint x: 453, endPoint y: 213, distance: 131.2
click at [453, 213] on quentale-workspace at bounding box center [348, 178] width 696 height 356
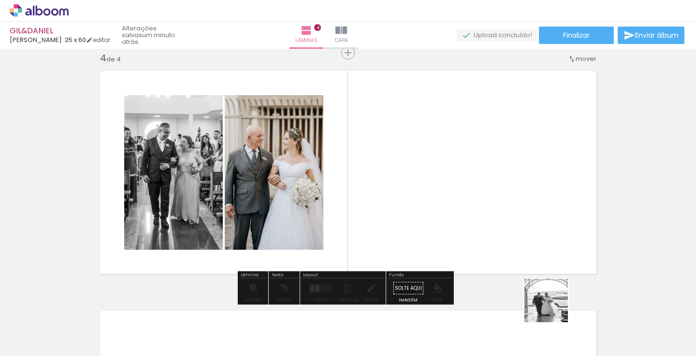
drag, startPoint x: 562, startPoint y: 325, endPoint x: 441, endPoint y: 166, distance: 200.1
click at [441, 166] on quentale-workspace at bounding box center [348, 178] width 696 height 356
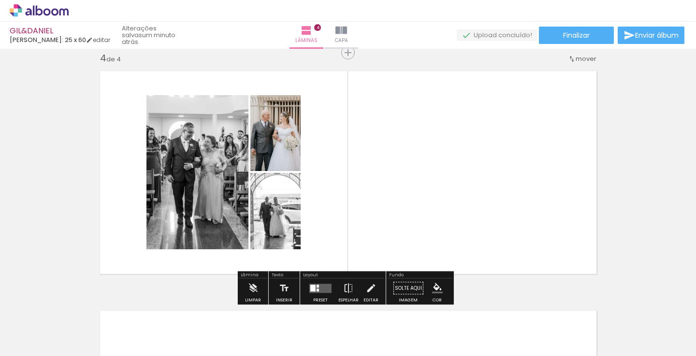
click at [317, 286] on quentale-layouter at bounding box center [320, 288] width 22 height 9
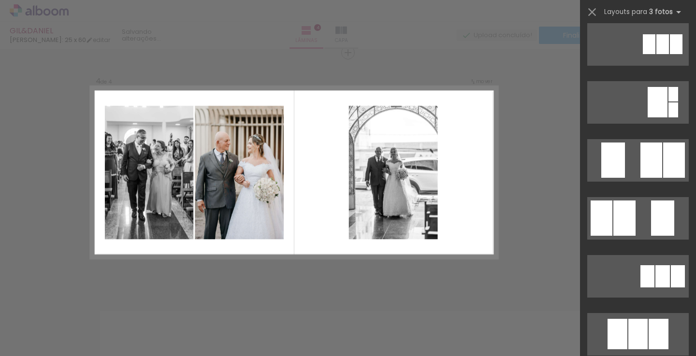
scroll to position [243, 0]
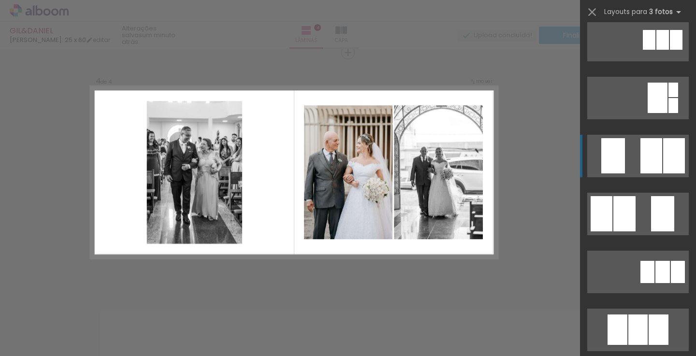
click at [650, 159] on div at bounding box center [651, 155] width 22 height 35
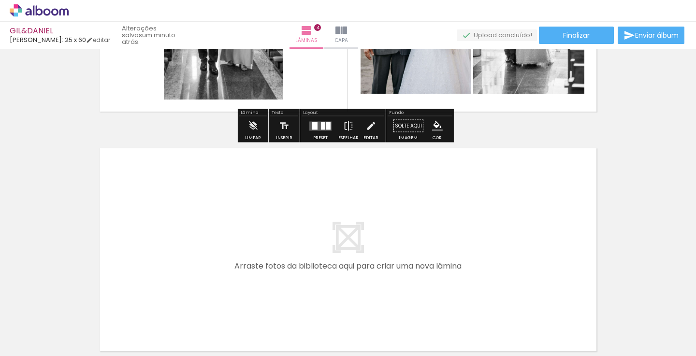
scroll to position [0, 328]
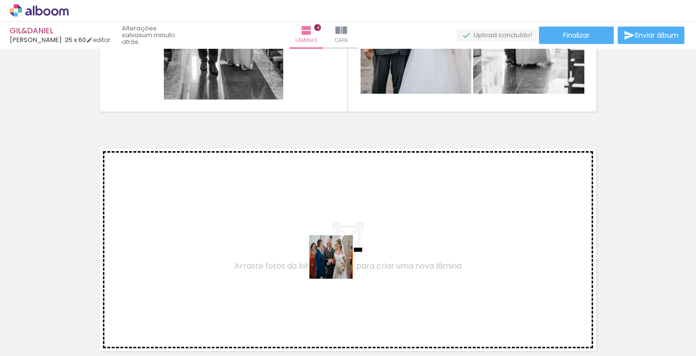
click at [312, 254] on quentale-workspace at bounding box center [348, 178] width 696 height 356
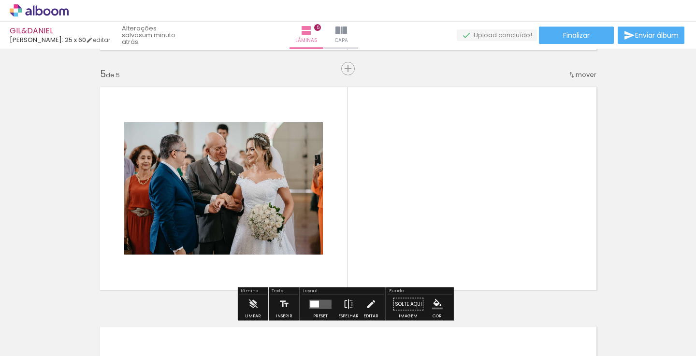
scroll to position [971, 0]
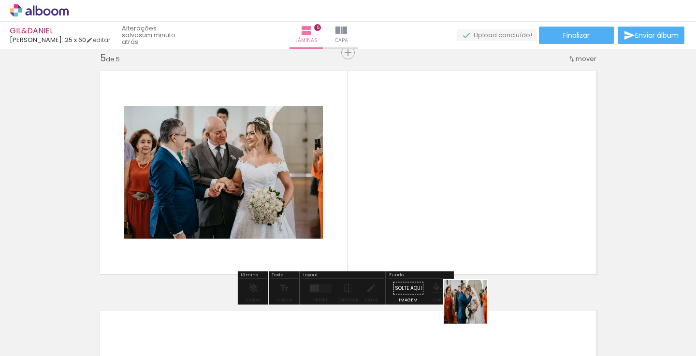
click at [474, 196] on quentale-workspace at bounding box center [348, 178] width 696 height 356
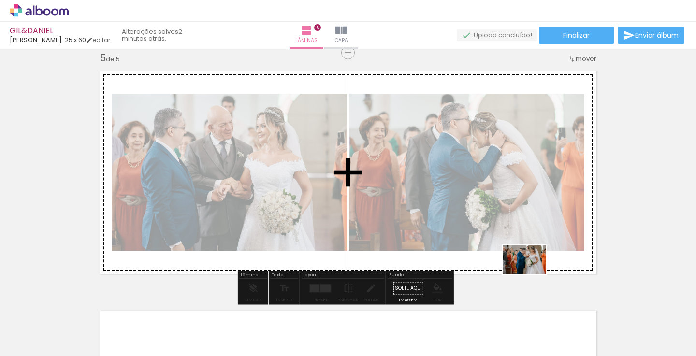
drag, startPoint x: 532, startPoint y: 318, endPoint x: 532, endPoint y: 274, distance: 44.0
click at [532, 274] on quentale-workspace at bounding box center [348, 178] width 696 height 356
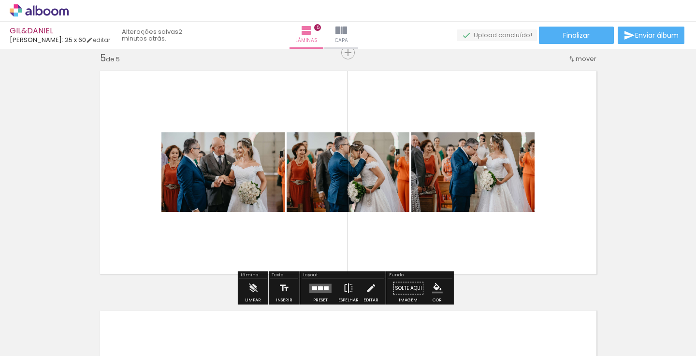
click at [318, 287] on div at bounding box center [320, 288] width 5 height 4
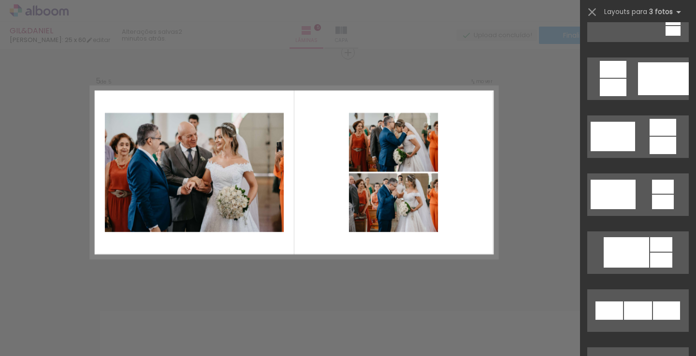
scroll to position [259, 0]
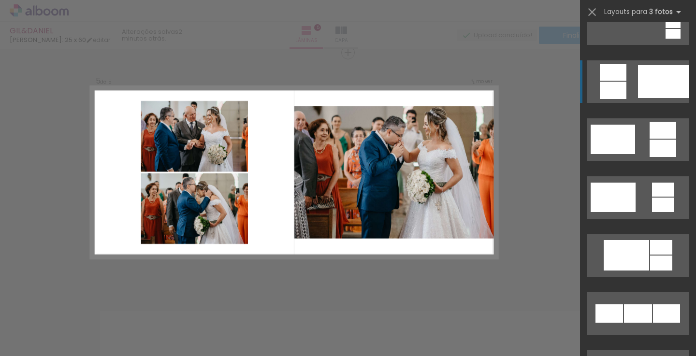
click at [650, 81] on div at bounding box center [663, 81] width 51 height 33
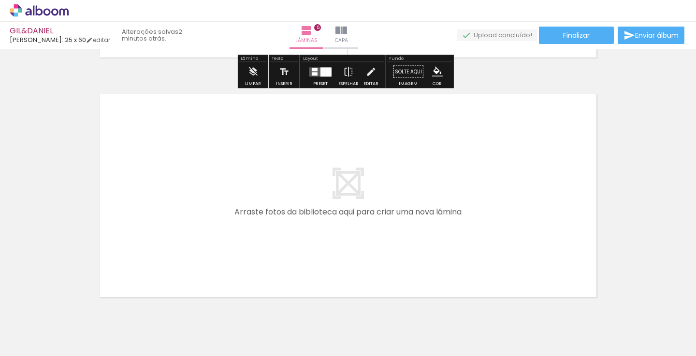
scroll to position [0, 635]
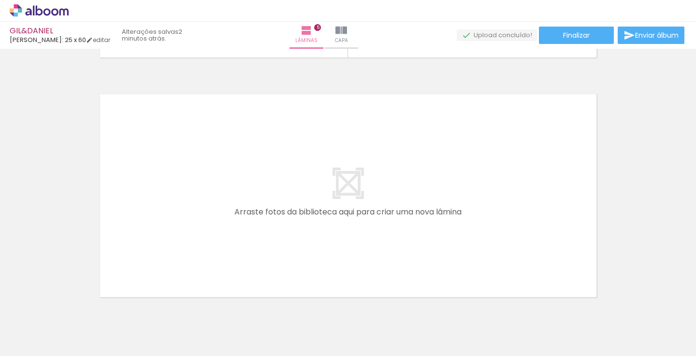
click at [280, 326] on div at bounding box center [273, 324] width 32 height 48
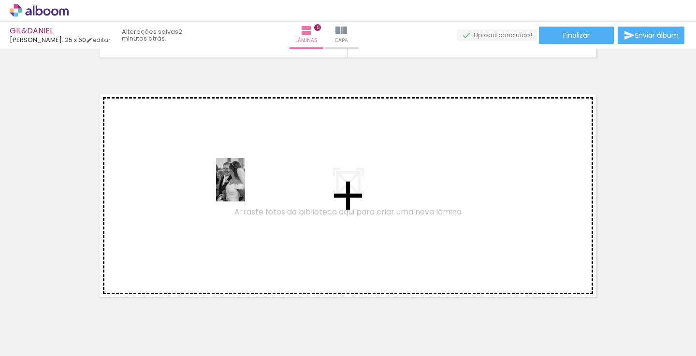
drag, startPoint x: 280, startPoint y: 326, endPoint x: 240, endPoint y: 184, distance: 147.8
click at [240, 184] on quentale-workspace at bounding box center [348, 178] width 696 height 356
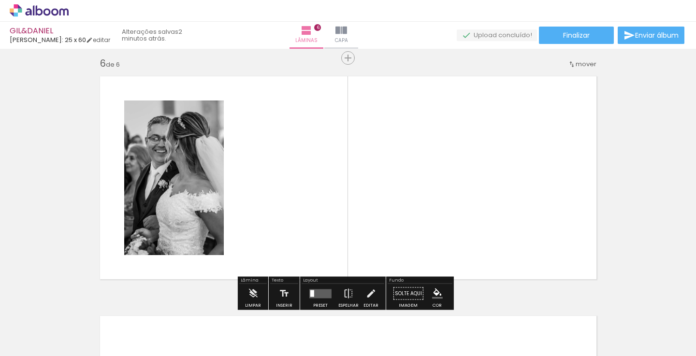
scroll to position [1211, 0]
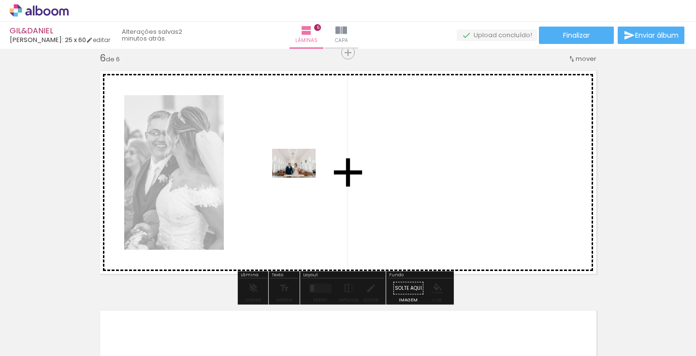
drag, startPoint x: 323, startPoint y: 324, endPoint x: 301, endPoint y: 175, distance: 150.6
click at [301, 175] on quentale-workspace at bounding box center [348, 178] width 696 height 356
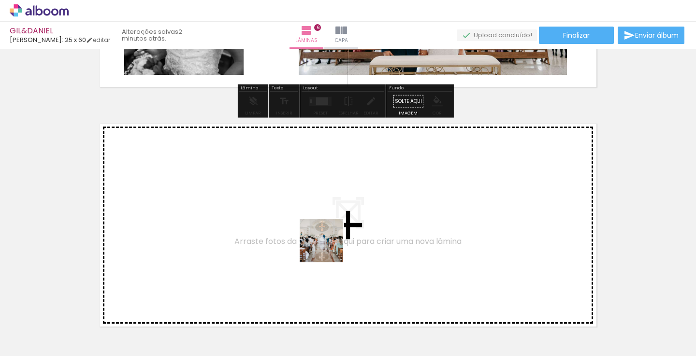
click at [321, 243] on quentale-workspace at bounding box center [348, 178] width 696 height 356
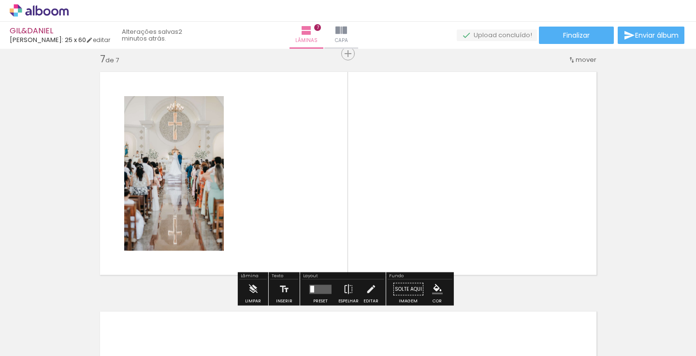
scroll to position [1450, 0]
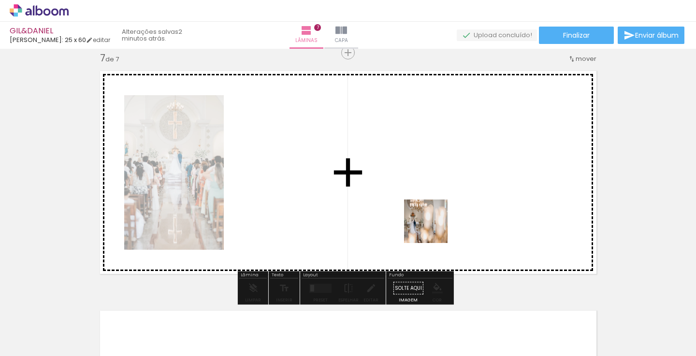
drag, startPoint x: 424, startPoint y: 320, endPoint x: 436, endPoint y: 212, distance: 109.4
click at [436, 212] on quentale-workspace at bounding box center [348, 178] width 696 height 356
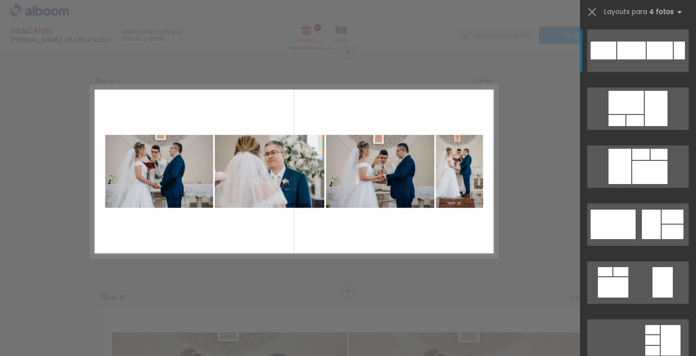
scroll to position [1930, 0]
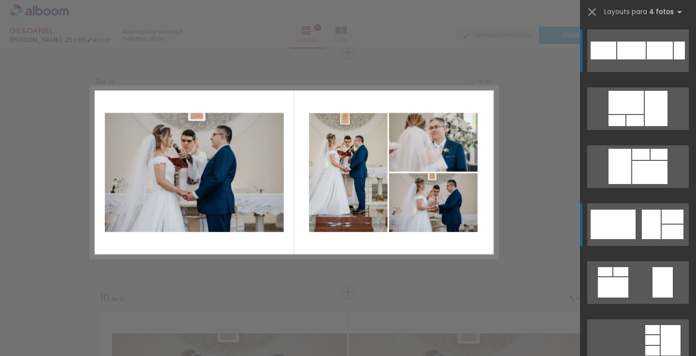
click at [630, 233] on div at bounding box center [613, 224] width 45 height 29
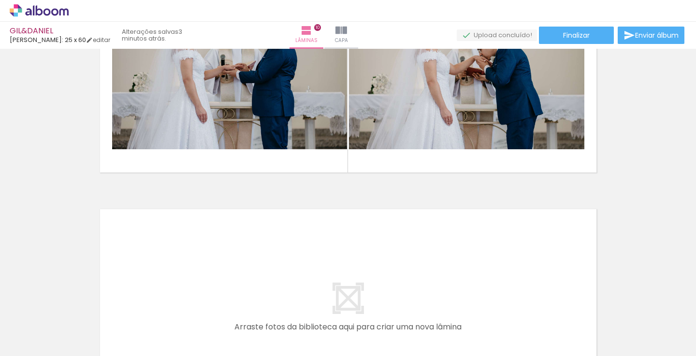
scroll to position [2188, 0]
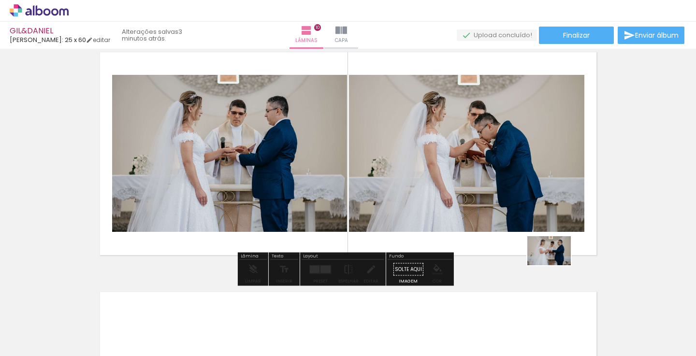
drag, startPoint x: 620, startPoint y: 328, endPoint x: 556, endPoint y: 265, distance: 89.2
click at [556, 265] on quentale-workspace at bounding box center [348, 178] width 696 height 356
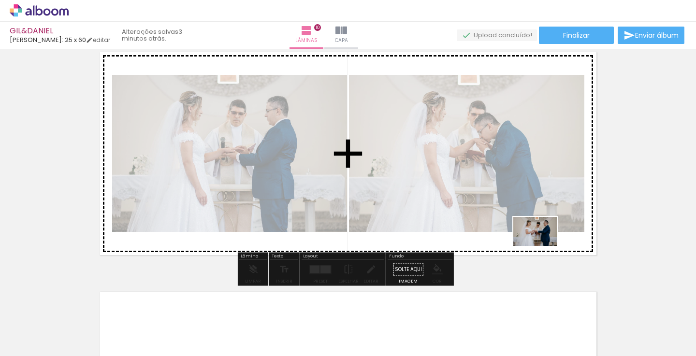
drag, startPoint x: 618, startPoint y: 319, endPoint x: 542, endPoint y: 246, distance: 105.3
click at [542, 246] on quentale-workspace at bounding box center [348, 178] width 696 height 356
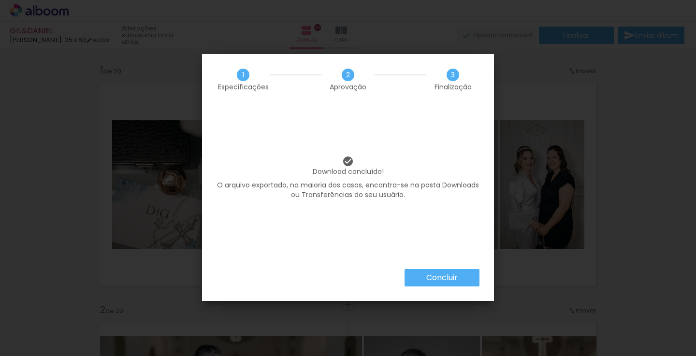
scroll to position [0, 2959]
click at [0, 0] on slot "Concluir" at bounding box center [0, 0] width 0 height 0
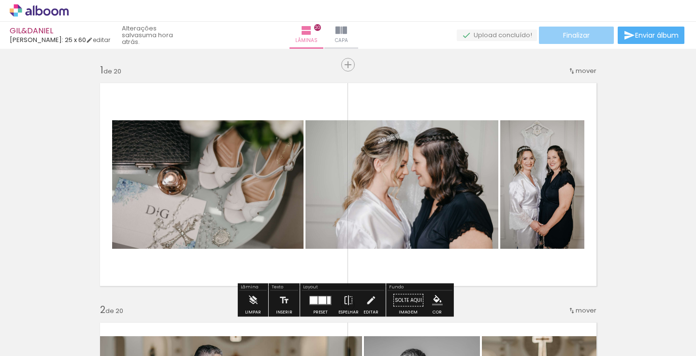
click at [572, 39] on span "Finalizar" at bounding box center [576, 35] width 27 height 7
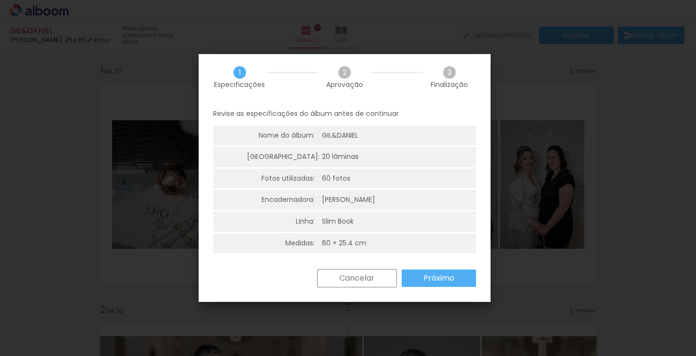
scroll to position [0, 0]
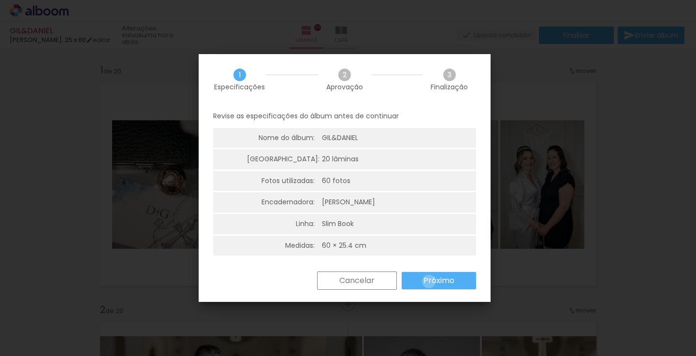
click at [0, 0] on slot "Próximo" at bounding box center [0, 0] width 0 height 0
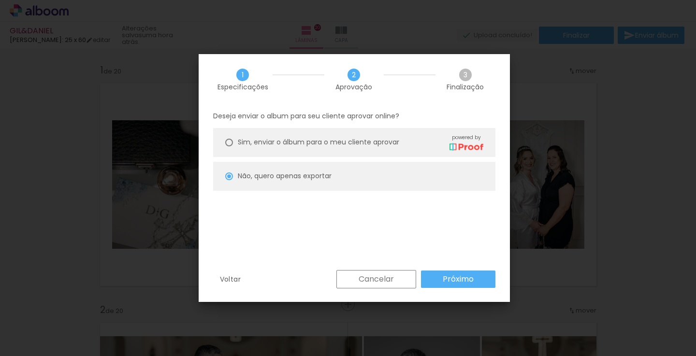
click at [272, 143] on span "Sim, enviar o álbum para o meu cliente aprovar" at bounding box center [318, 142] width 161 height 10
type paper-radio-button "on"
click at [0, 0] on slot "Próximo" at bounding box center [0, 0] width 0 height 0
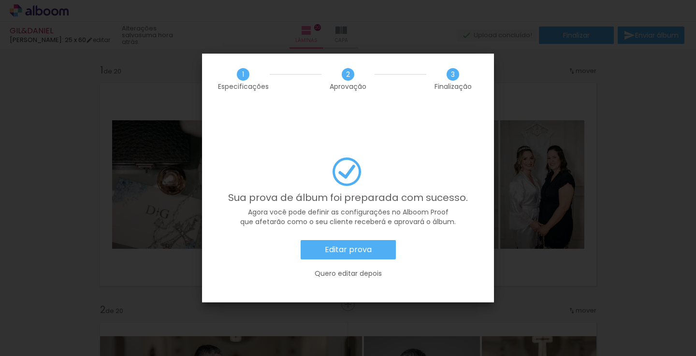
scroll to position [0, 2959]
click at [0, 0] on slot "Editar prova" at bounding box center [0, 0] width 0 height 0
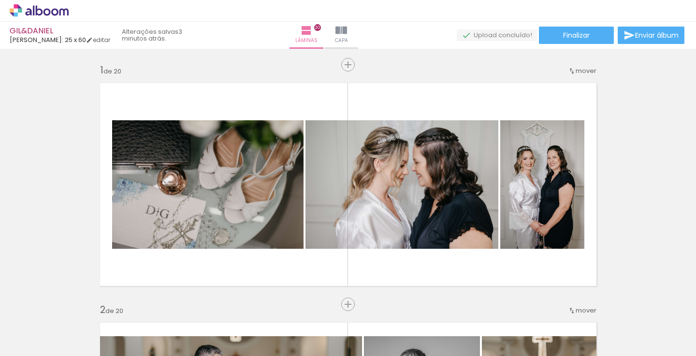
scroll to position [0, 2959]
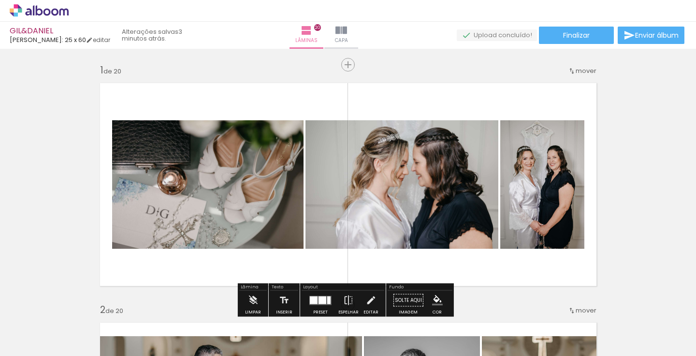
click at [236, 150] on quentale-photo at bounding box center [207, 184] width 191 height 129
